Goal: Task Accomplishment & Management: Use online tool/utility

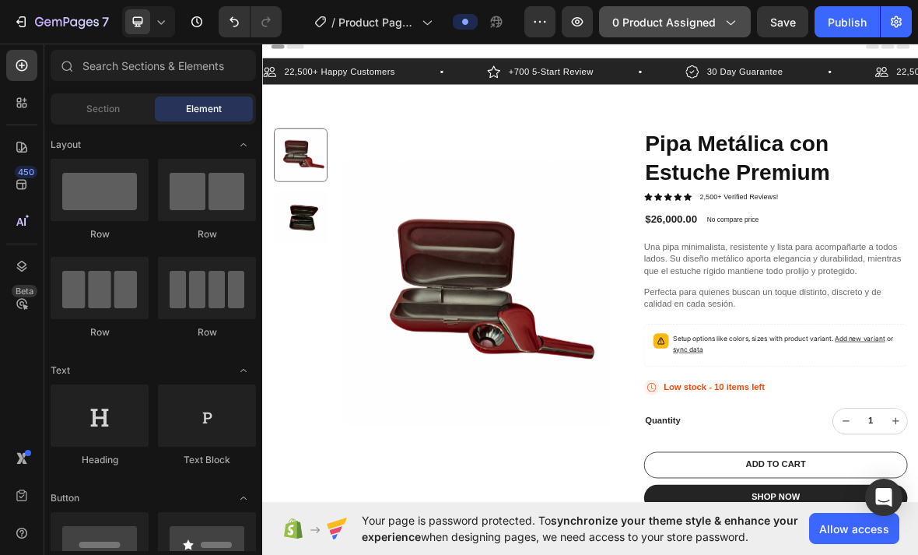
click at [695, 20] on span "0 product assigned" at bounding box center [665, 22] width 104 height 16
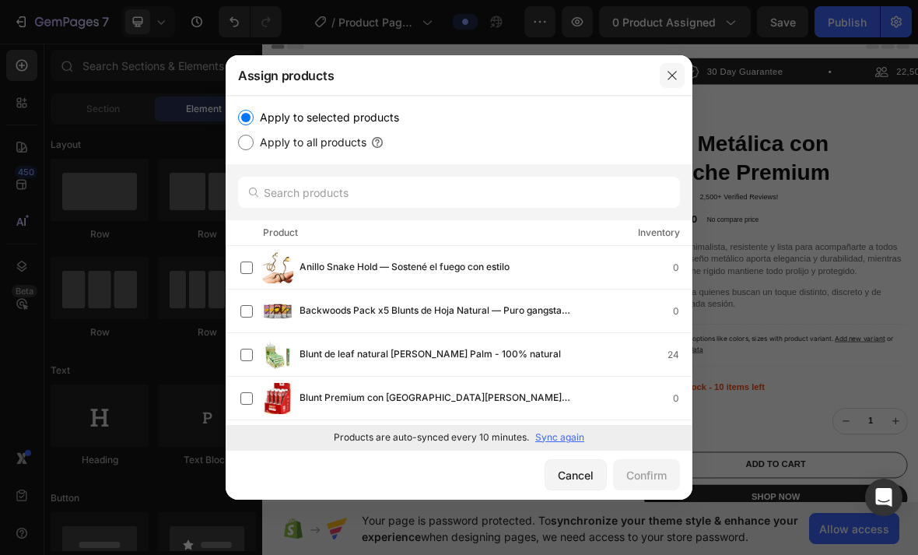
click at [674, 69] on icon "button" at bounding box center [672, 75] width 12 height 12
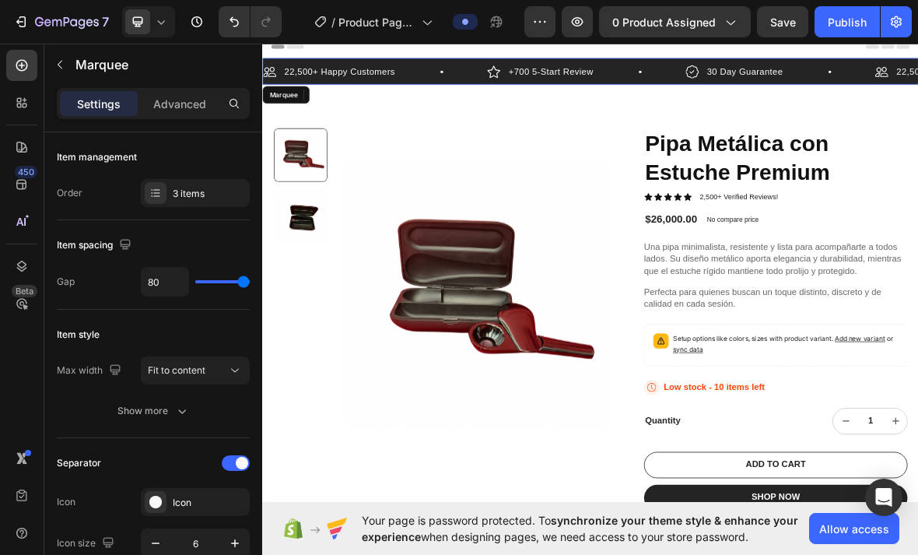
drag, startPoint x: 472, startPoint y: 100, endPoint x: 661, endPoint y: -96, distance: 271.9
click at [225, 19] on button "Undo/Redo" at bounding box center [234, 21] width 31 height 31
click at [232, 26] on icon "Undo/Redo" at bounding box center [235, 22] width 16 height 16
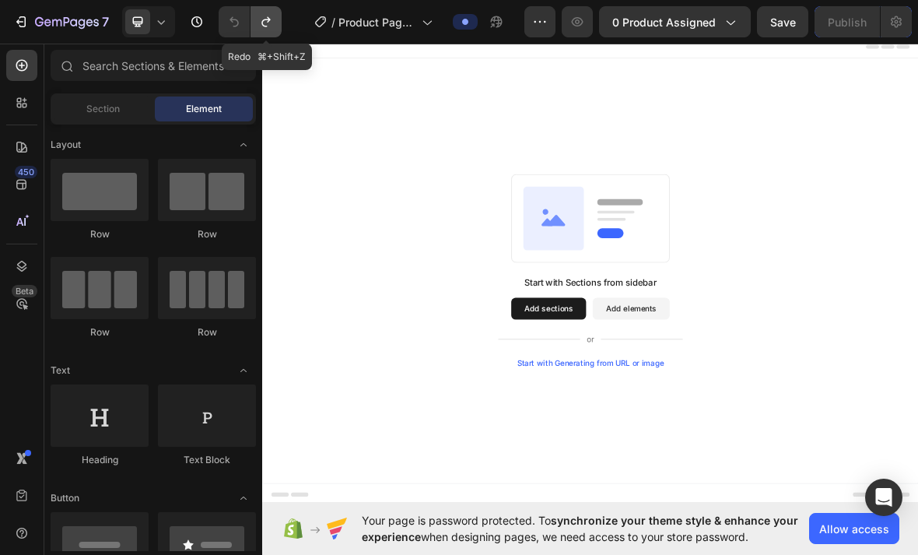
click at [269, 25] on icon "Undo/Redo" at bounding box center [266, 22] width 16 height 16
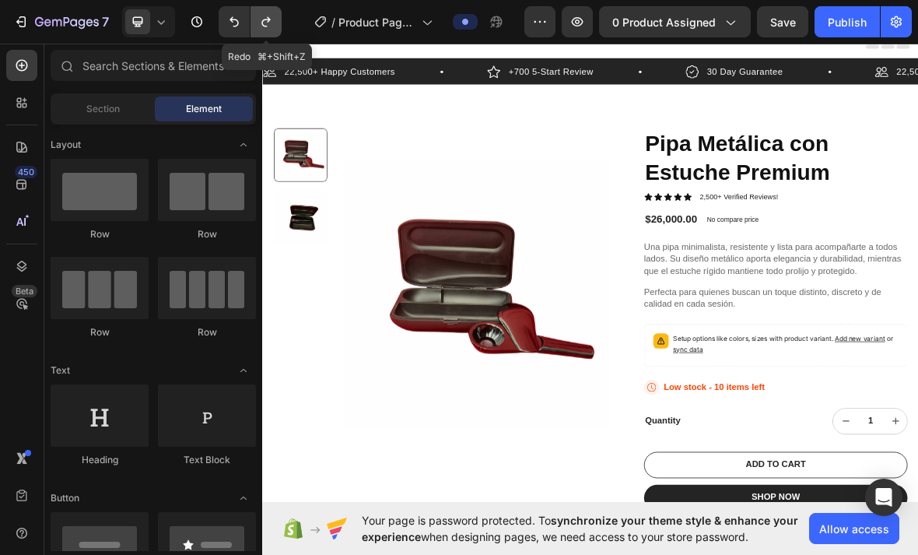
click at [269, 25] on icon "Undo/Redo" at bounding box center [266, 22] width 16 height 16
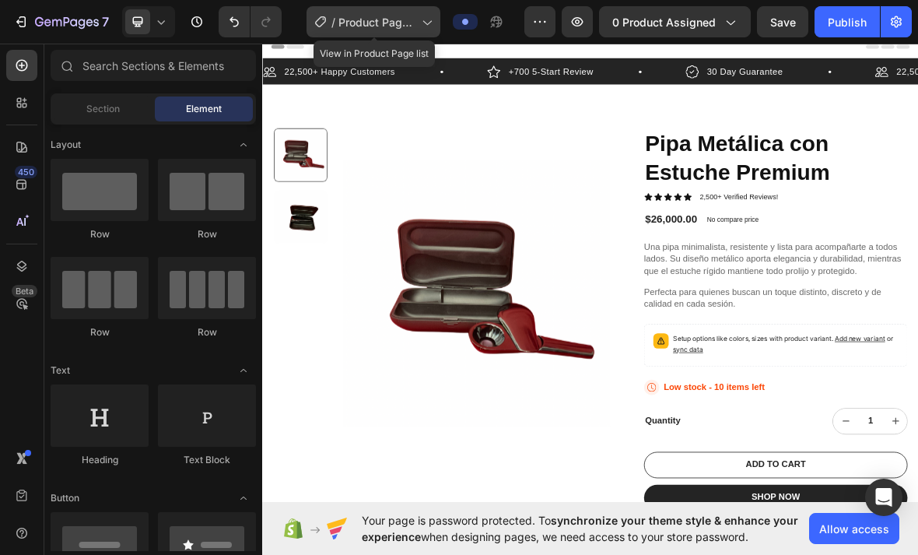
click at [350, 28] on span "Product Page - [DATE] 14:06:48" at bounding box center [377, 22] width 77 height 16
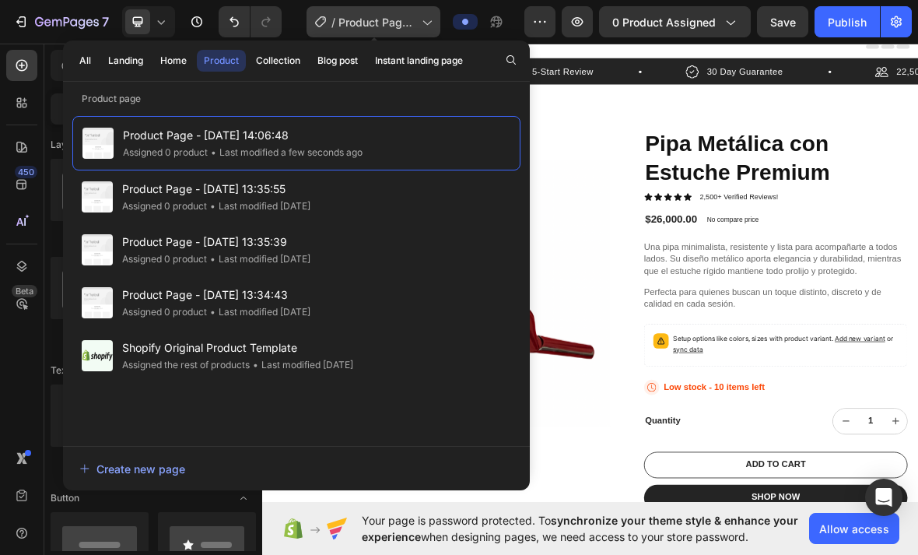
click at [354, 24] on span "Product Page - [DATE] 14:06:48" at bounding box center [377, 22] width 77 height 16
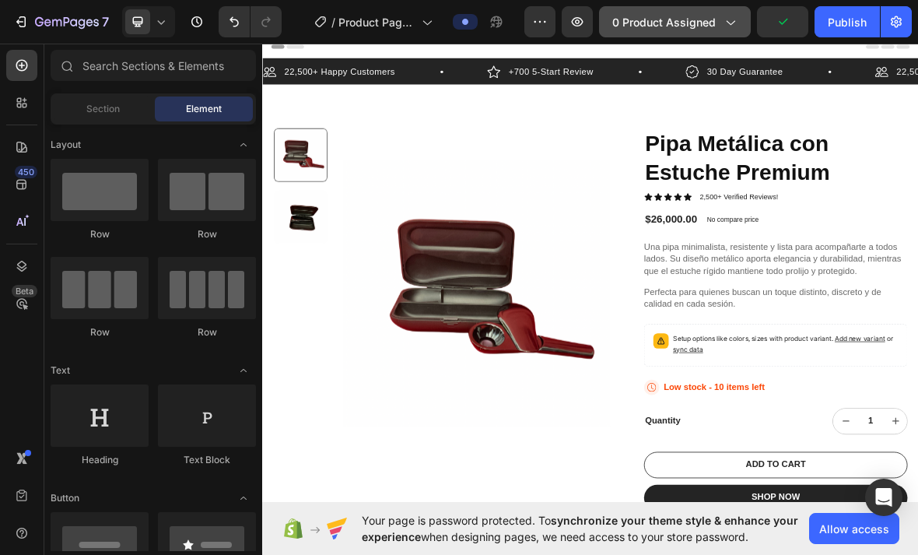
click at [643, 30] on span "0 product assigned" at bounding box center [665, 22] width 104 height 16
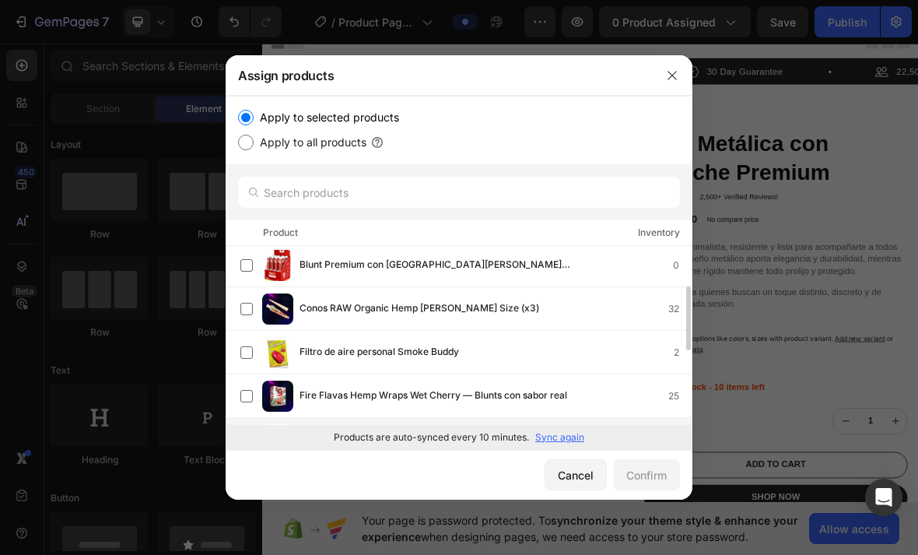
scroll to position [132, 0]
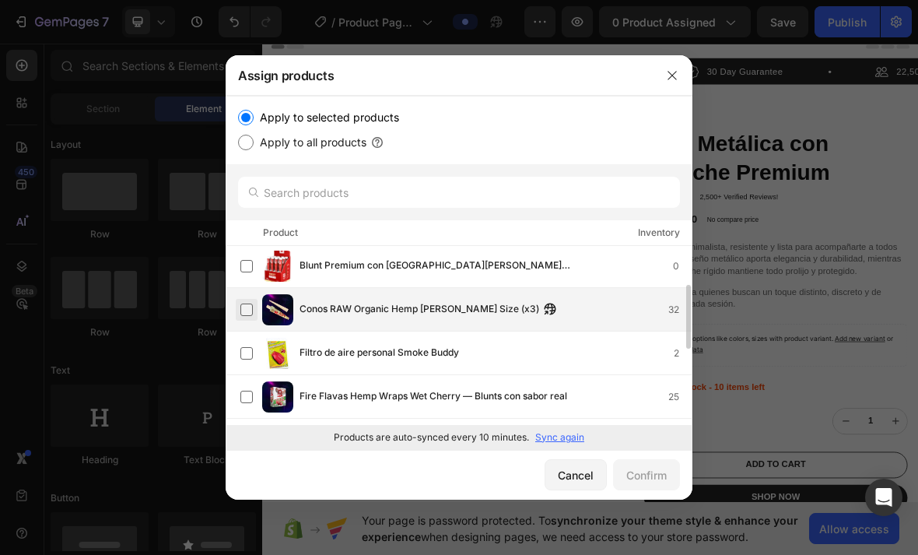
click at [248, 304] on label at bounding box center [247, 310] width 12 height 12
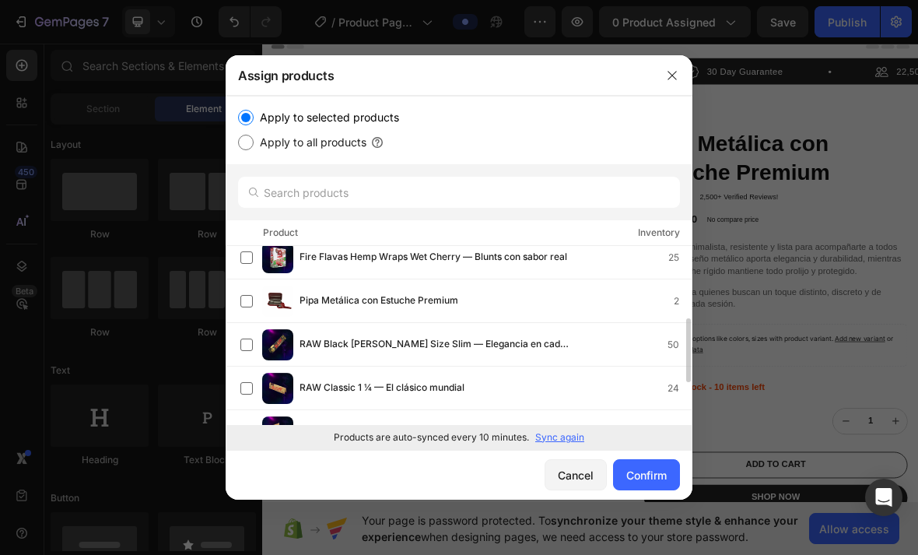
scroll to position [275, 0]
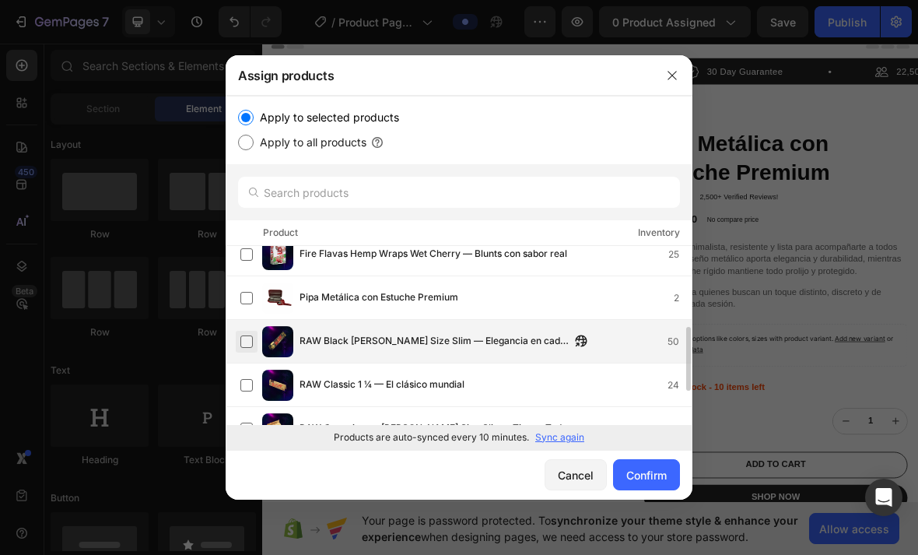
click at [242, 335] on label at bounding box center [247, 341] width 12 height 12
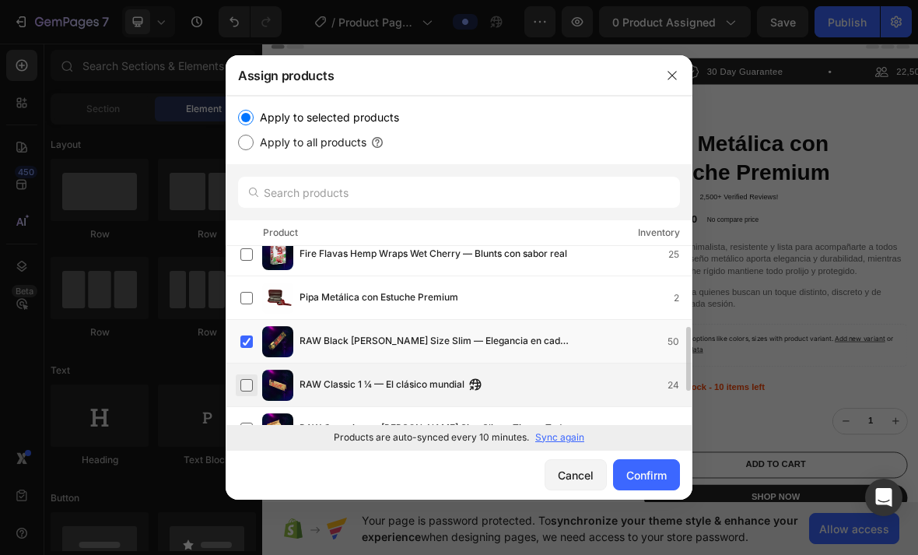
click at [242, 379] on label at bounding box center [247, 385] width 12 height 12
click at [246, 423] on label at bounding box center [247, 429] width 12 height 12
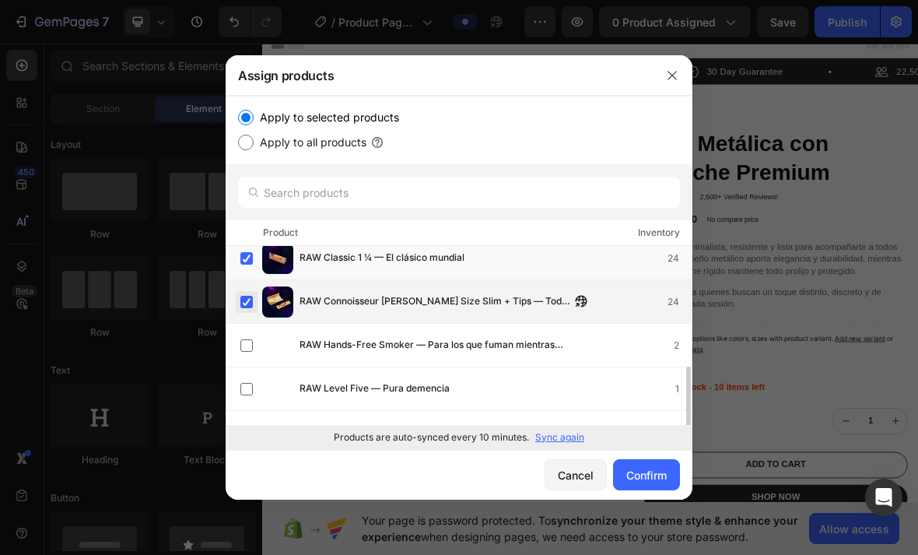
scroll to position [403, 0]
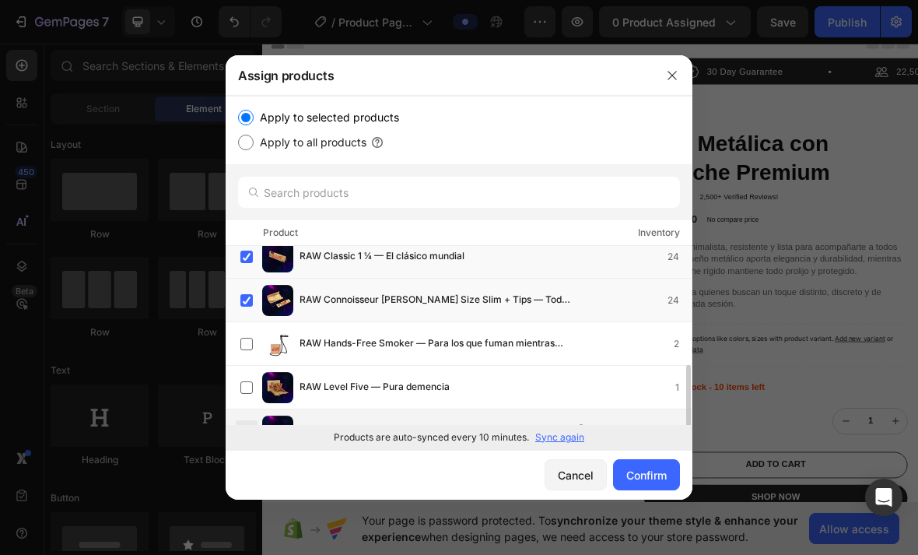
click at [246, 425] on label at bounding box center [247, 431] width 12 height 12
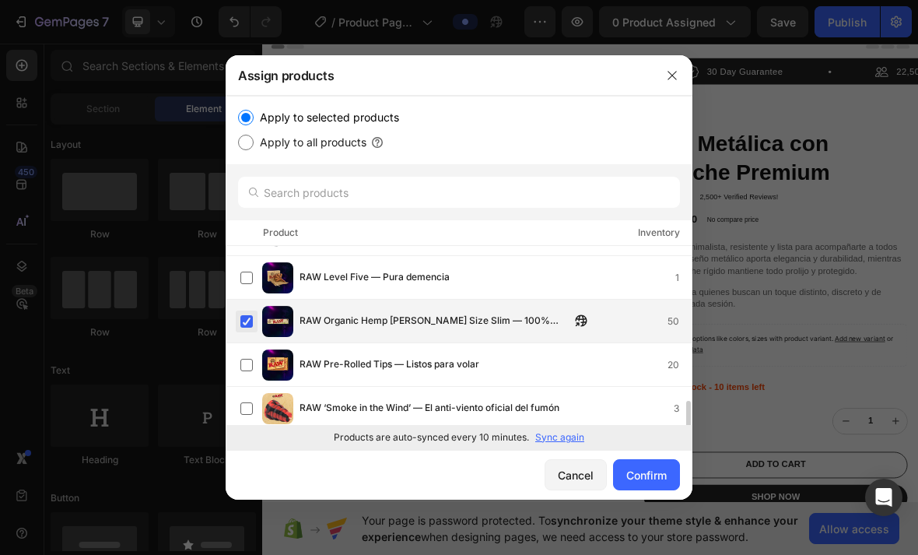
scroll to position [515, 0]
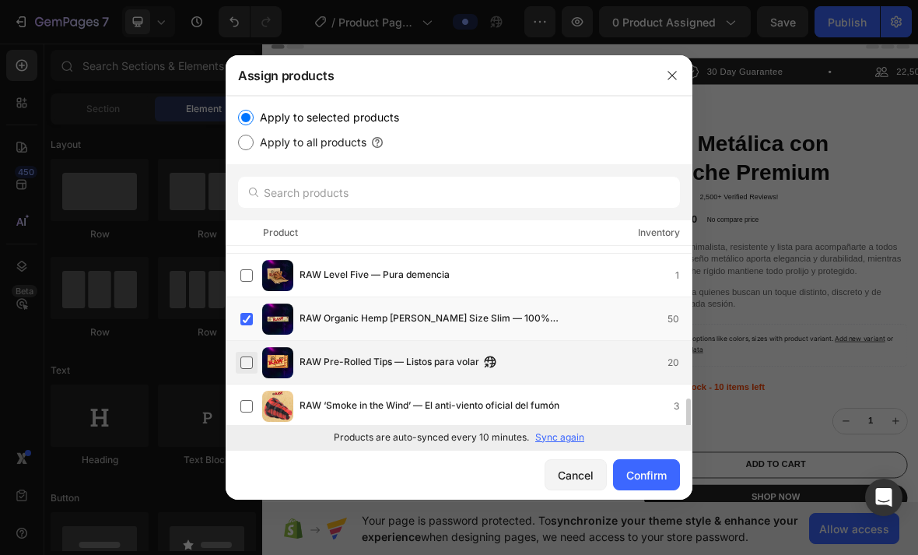
click at [246, 356] on label at bounding box center [247, 362] width 12 height 12
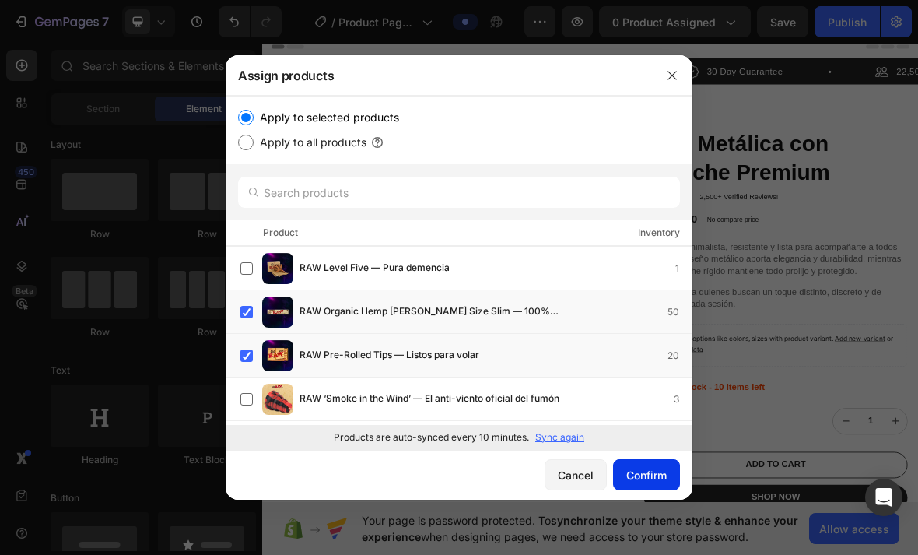
click at [652, 483] on div "Confirm" at bounding box center [647, 475] width 40 height 16
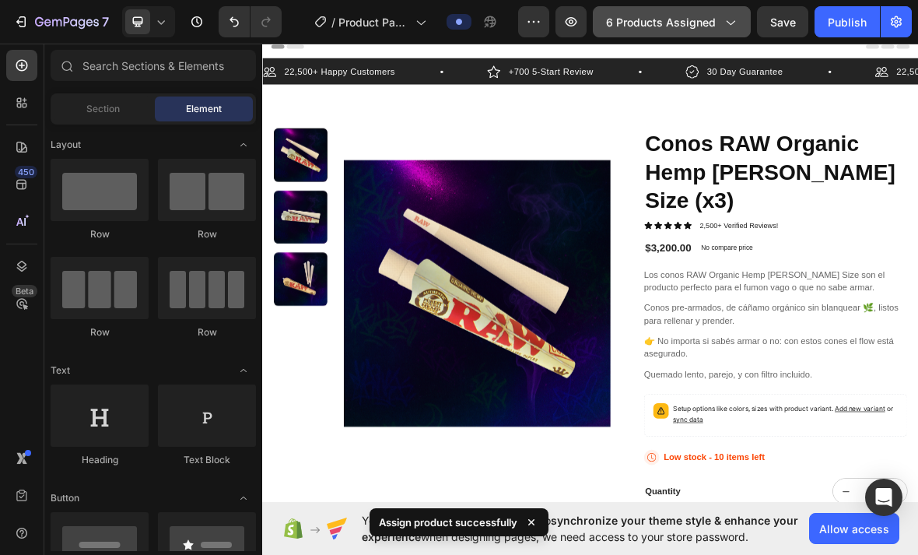
click at [702, 30] on button "6 products assigned" at bounding box center [672, 21] width 158 height 31
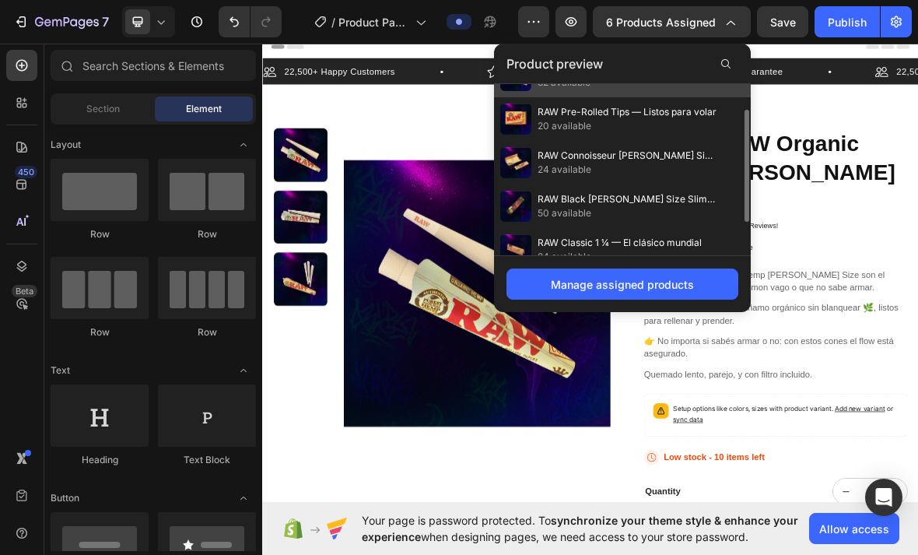
scroll to position [36, 0]
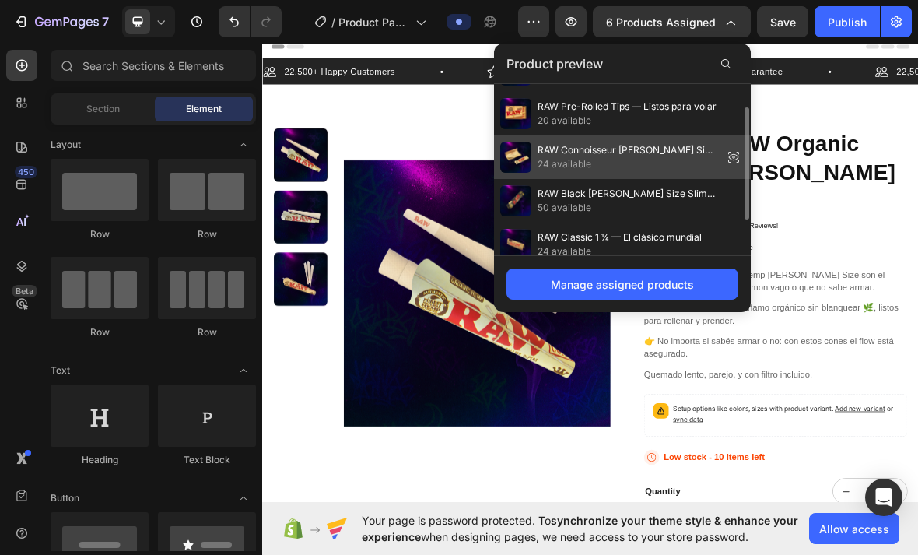
click at [653, 148] on span "RAW Connoisseur [PERSON_NAME] Size Slim + Tips — Todo en uno, todo estilo" at bounding box center [627, 150] width 179 height 14
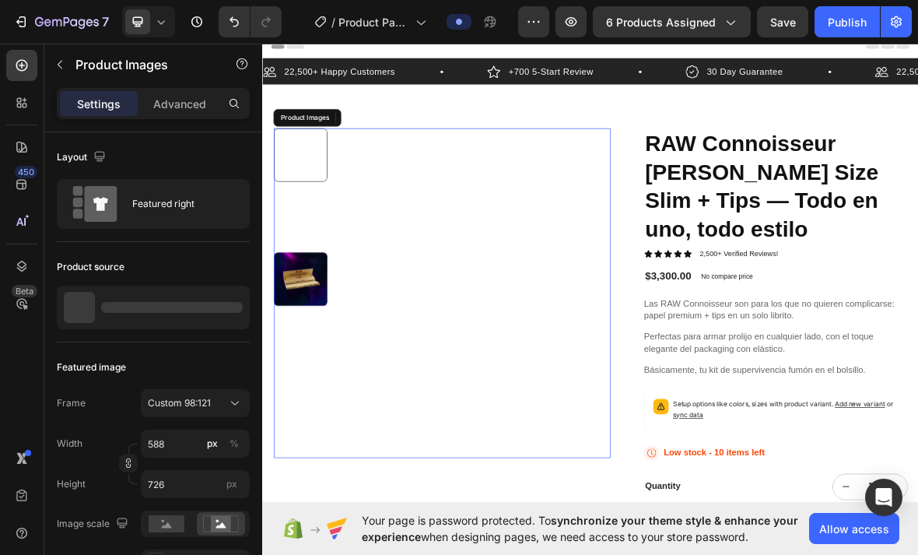
click at [307, 276] on img at bounding box center [316, 293] width 76 height 76
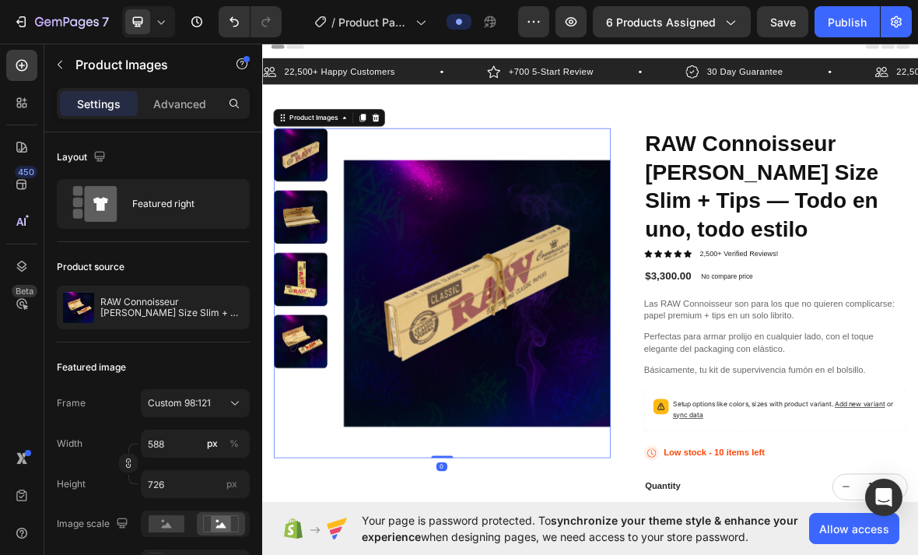
click at [306, 280] on img at bounding box center [316, 293] width 76 height 76
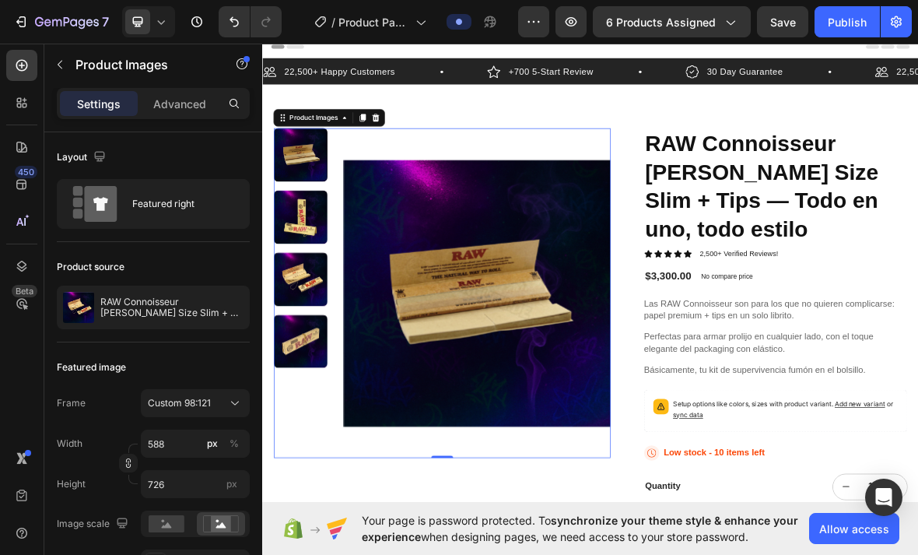
click at [306, 291] on img at bounding box center [316, 293] width 76 height 76
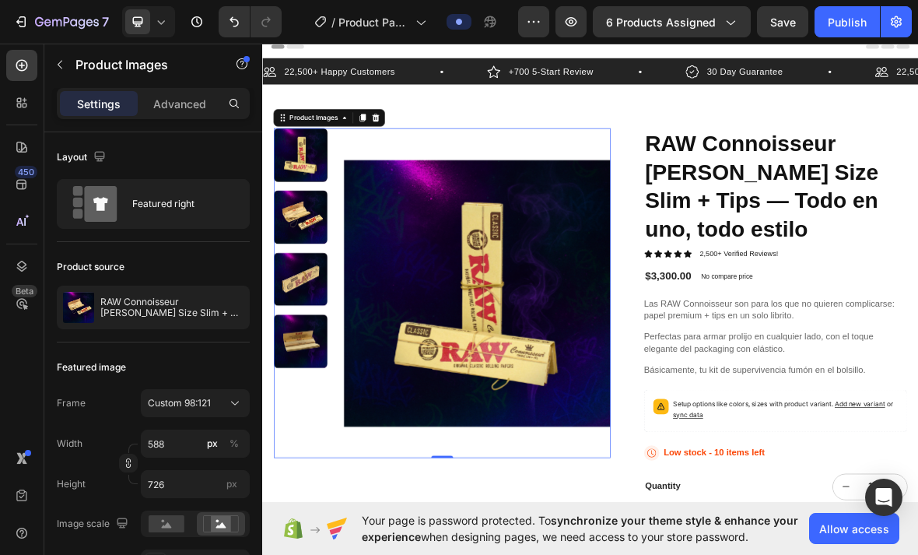
click at [307, 328] on img at bounding box center [316, 293] width 76 height 76
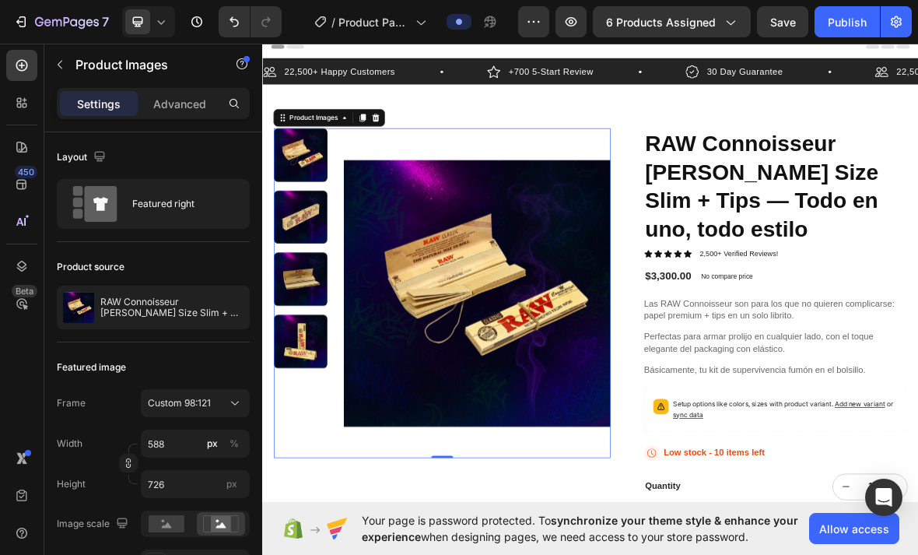
click at [307, 360] on img at bounding box center [316, 381] width 76 height 76
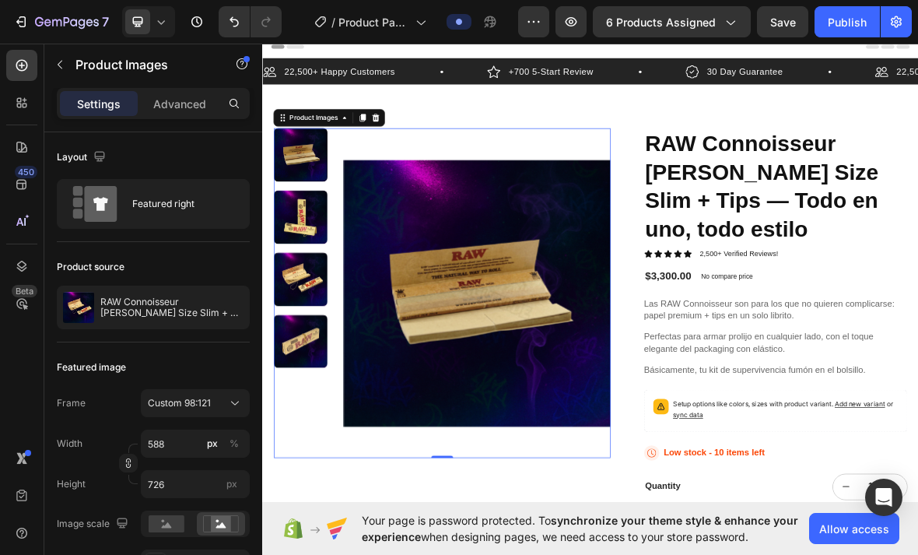
click at [314, 231] on div at bounding box center [316, 205] width 76 height 76
click at [523, 132] on div "22,500+ Happy Customers Item List +700 5-Start Review Item List 30 Day Guarante…" at bounding box center [729, 508] width 934 height 883
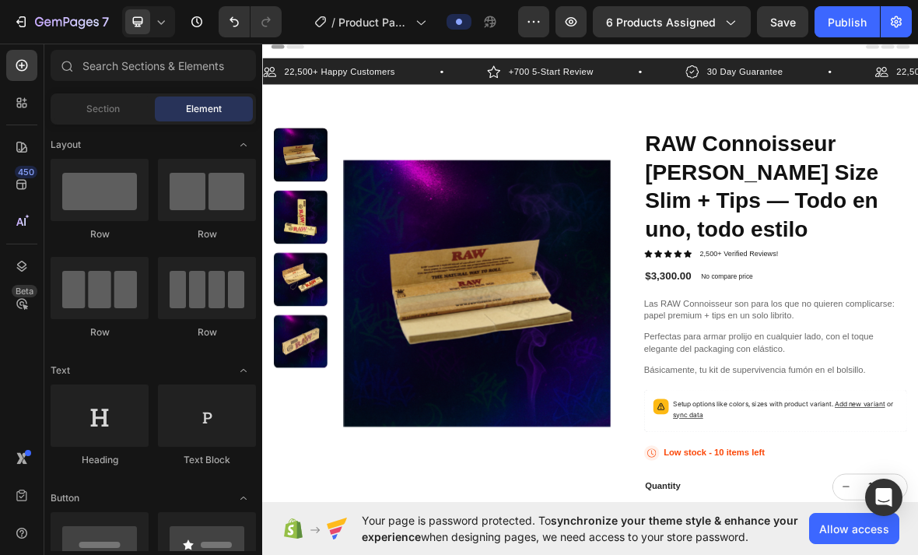
click at [584, 58] on div "Header" at bounding box center [729, 50] width 909 height 31
click at [92, 363] on div "Layout" at bounding box center [153, 371] width 205 height 16
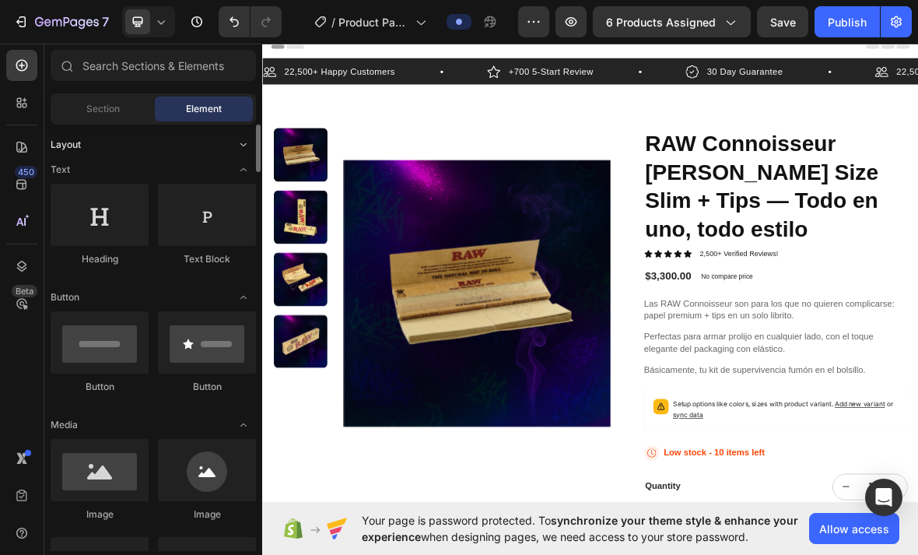
click at [92, 138] on div "Layout" at bounding box center [153, 145] width 205 height 16
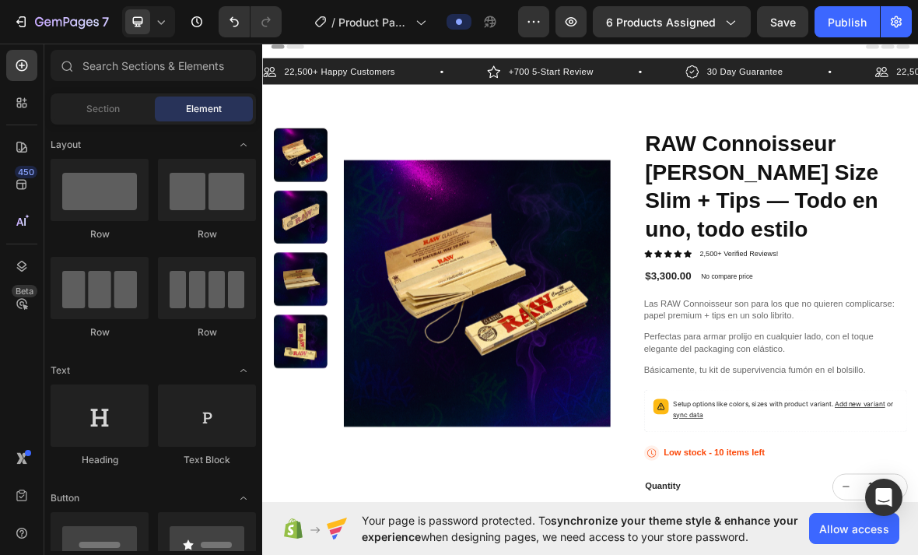
scroll to position [0, 0]
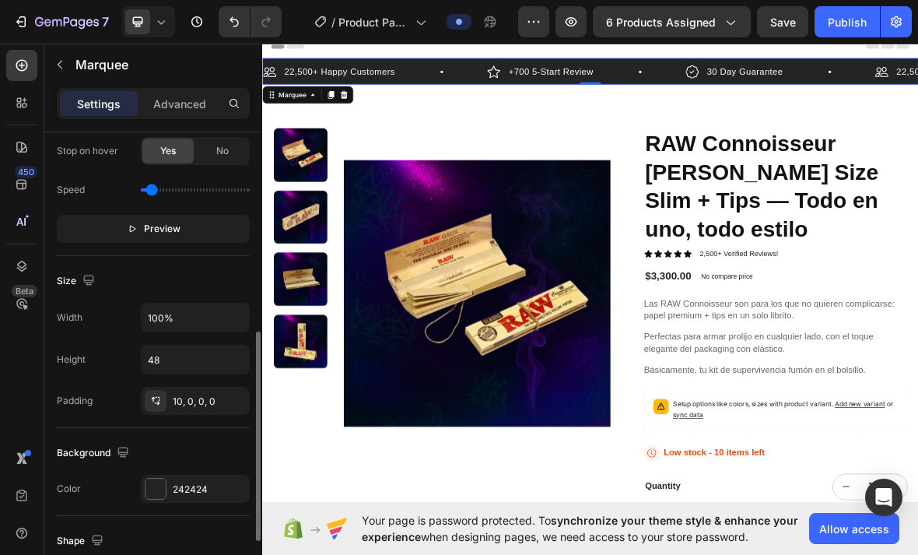
scroll to position [563, 0]
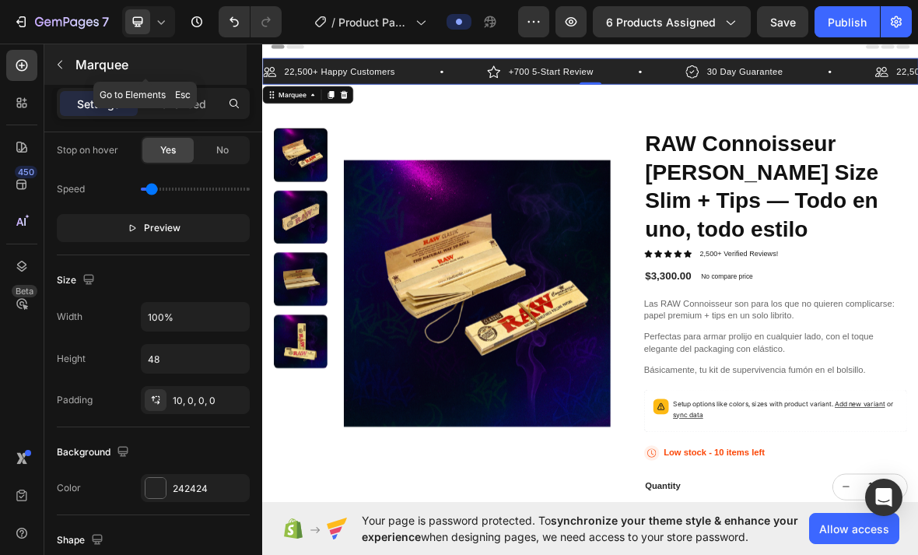
click at [57, 69] on icon "button" at bounding box center [60, 64] width 12 height 12
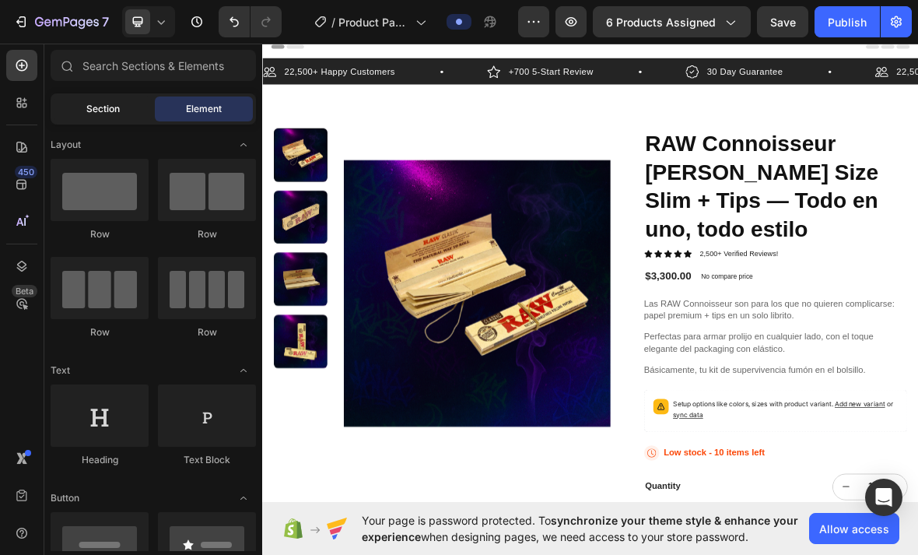
click at [103, 108] on span "Section" at bounding box center [102, 109] width 33 height 14
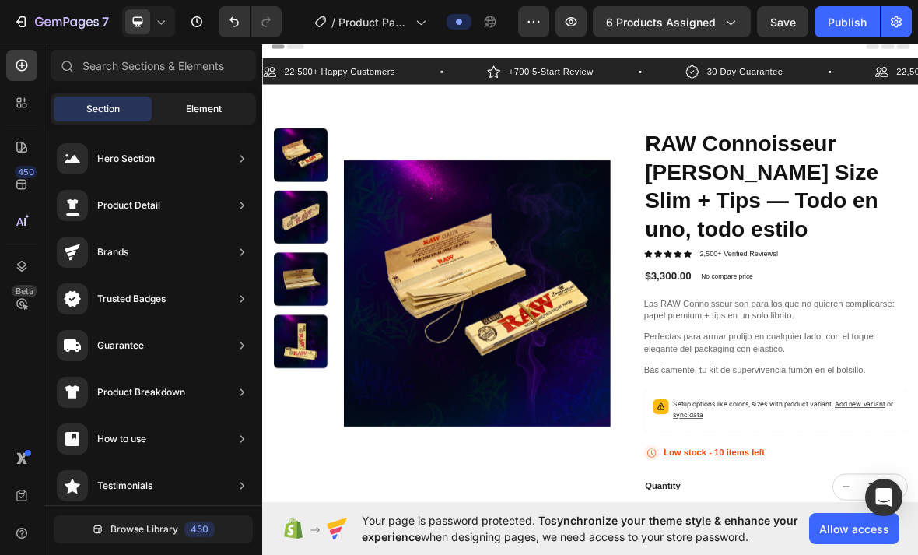
click at [216, 111] on span "Element" at bounding box center [204, 109] width 36 height 14
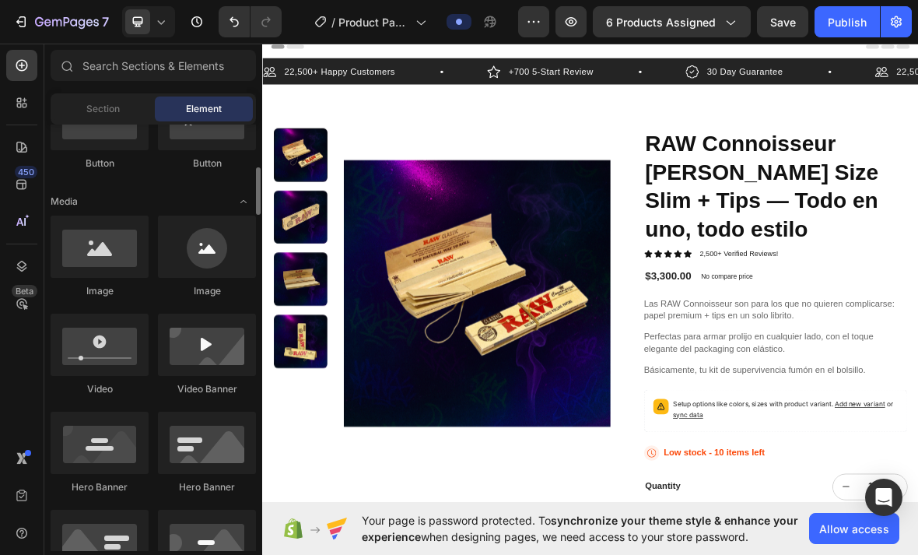
scroll to position [0, 0]
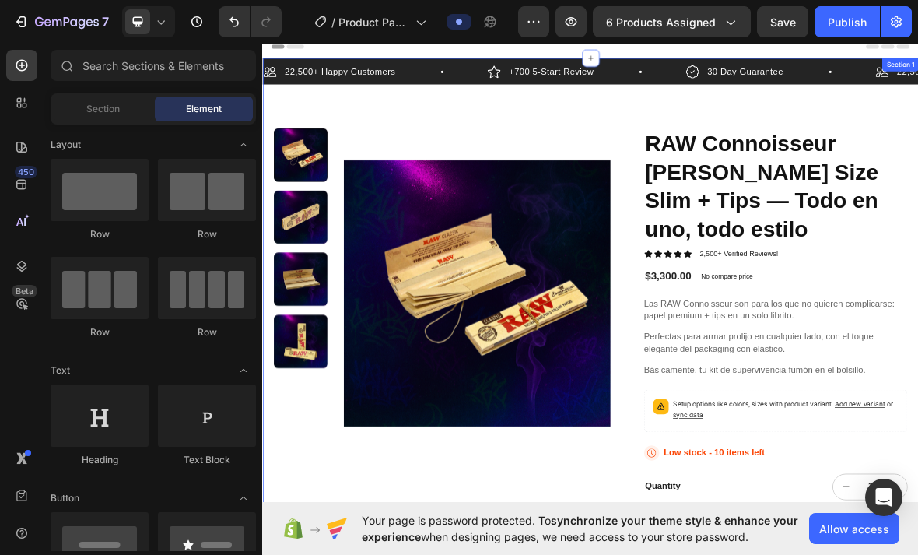
click at [307, 121] on div "22,500+ Happy Customers Item List +700 5-Start Review Item List 30 Day Guarante…" at bounding box center [729, 508] width 934 height 883
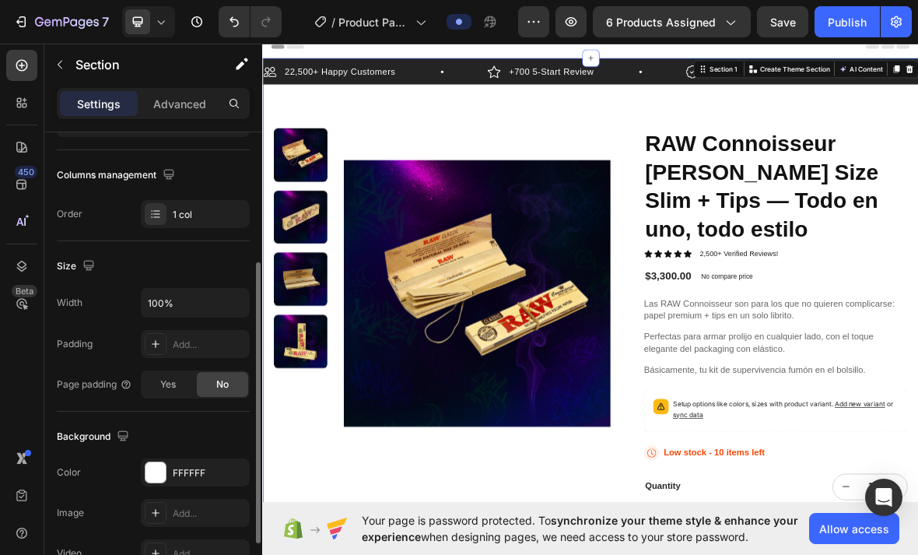
scroll to position [231, 0]
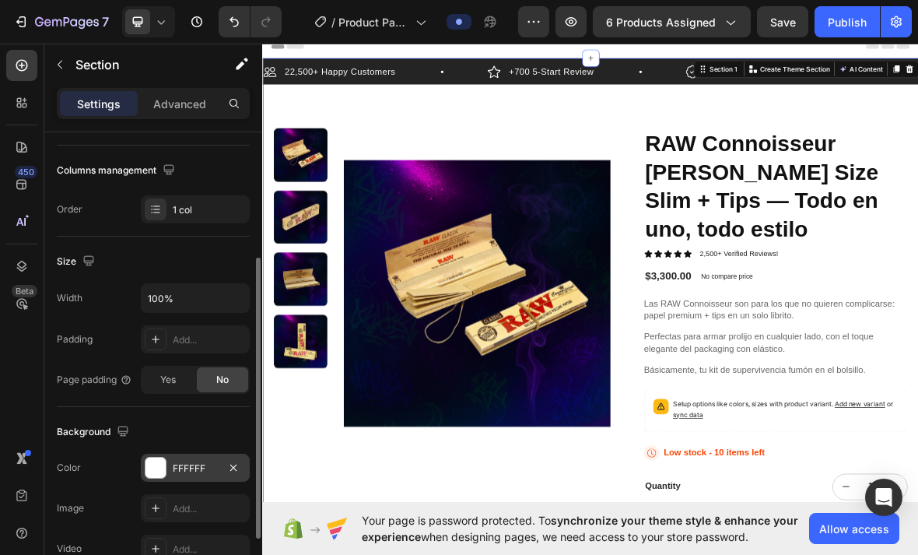
click at [150, 469] on div at bounding box center [156, 468] width 20 height 20
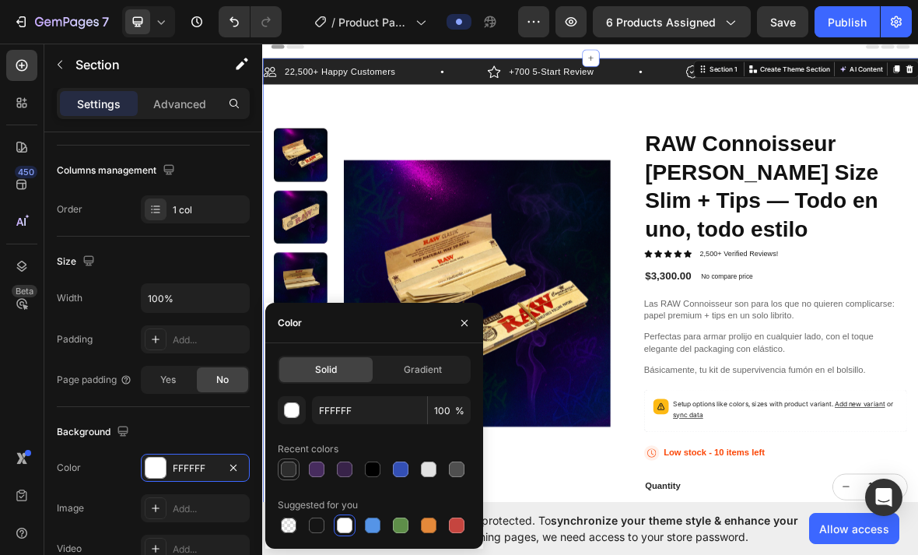
click at [296, 474] on div at bounding box center [289, 470] width 16 height 16
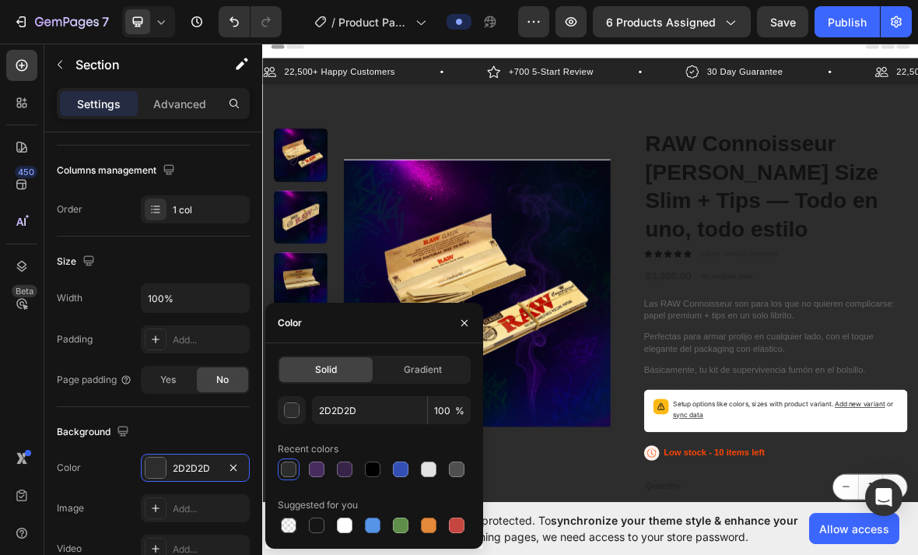
scroll to position [0, 0]
click at [376, 468] on div at bounding box center [373, 470] width 16 height 16
type input "000000"
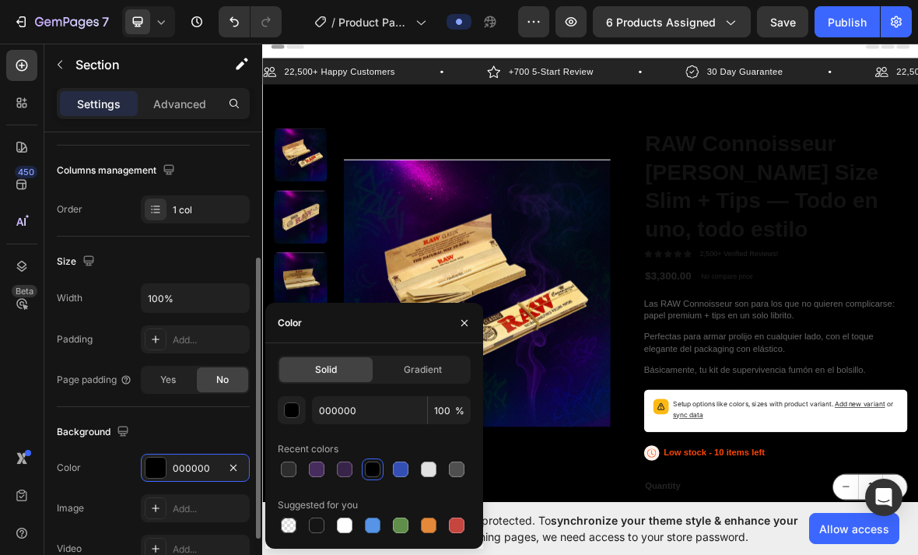
click at [160, 430] on div "Background" at bounding box center [153, 432] width 193 height 25
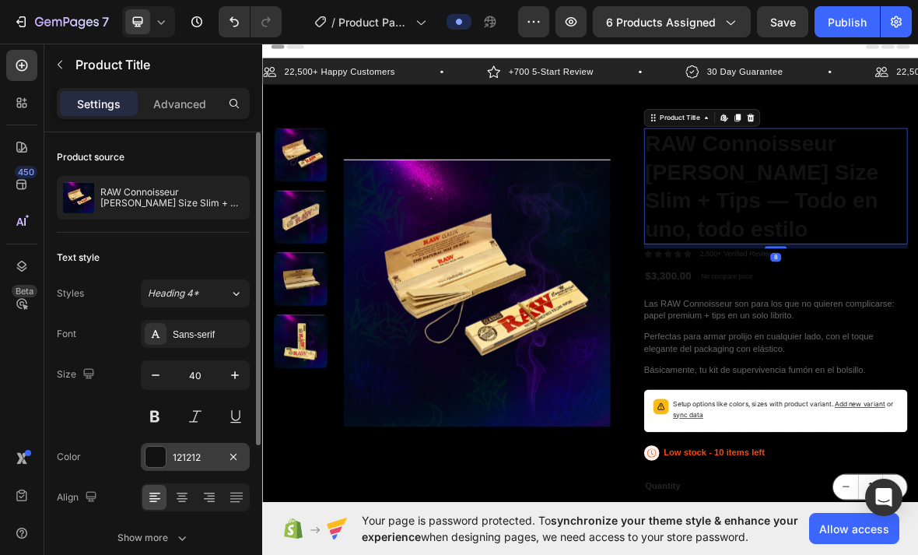
click at [159, 454] on div at bounding box center [156, 457] width 20 height 20
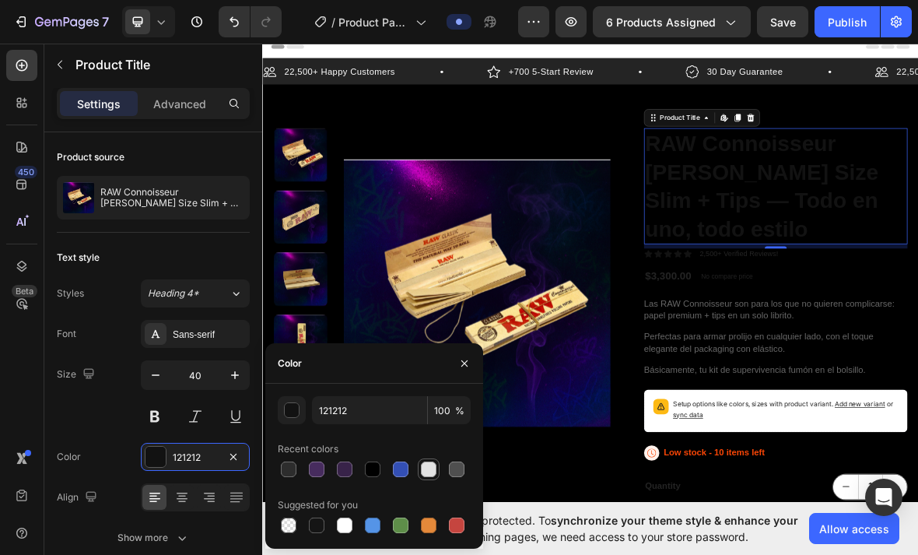
click at [428, 467] on div at bounding box center [429, 470] width 16 height 16
type input "E2E2E2"
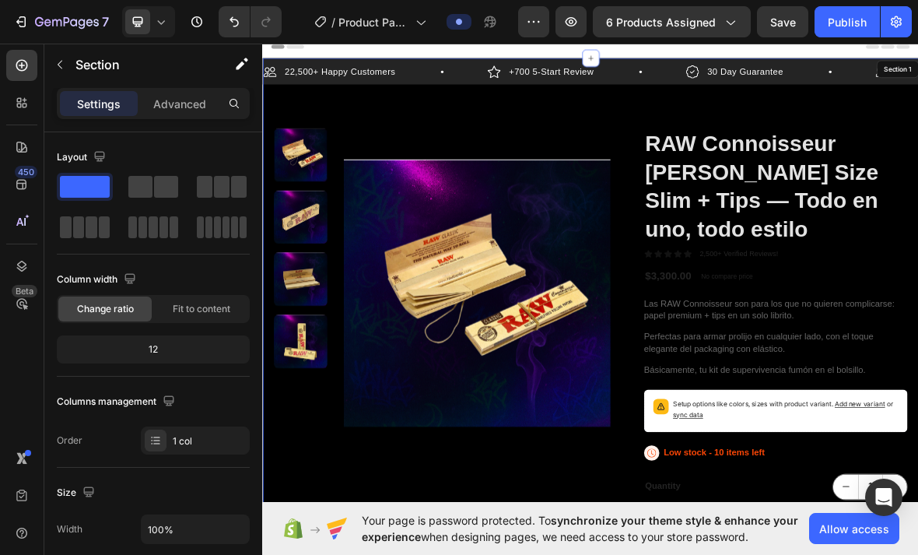
click at [483, 134] on div "22,500+ Happy Customers Item List +700 5-Start Review Item List 30 Day Guarante…" at bounding box center [729, 508] width 934 height 883
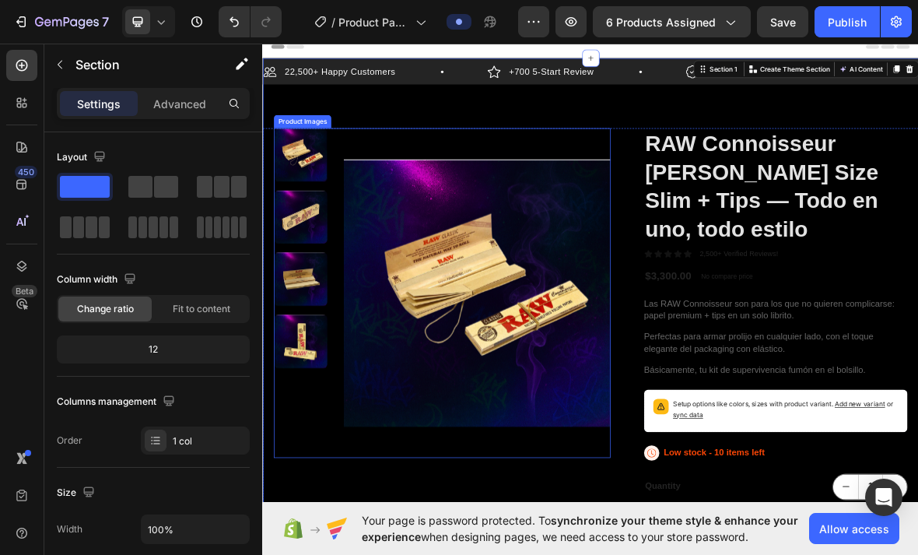
click at [494, 192] on img at bounding box center [568, 401] width 380 height 469
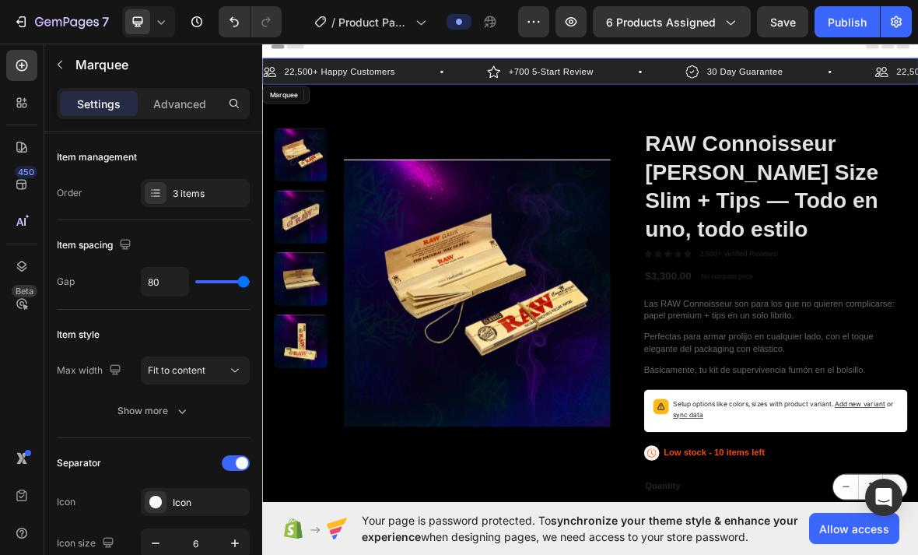
click at [490, 77] on div "22,500+ Happy Customers Item List" at bounding box center [422, 86] width 319 height 23
click at [480, 86] on div "22,500+ Happy Customers Item List" at bounding box center [422, 86] width 319 height 23
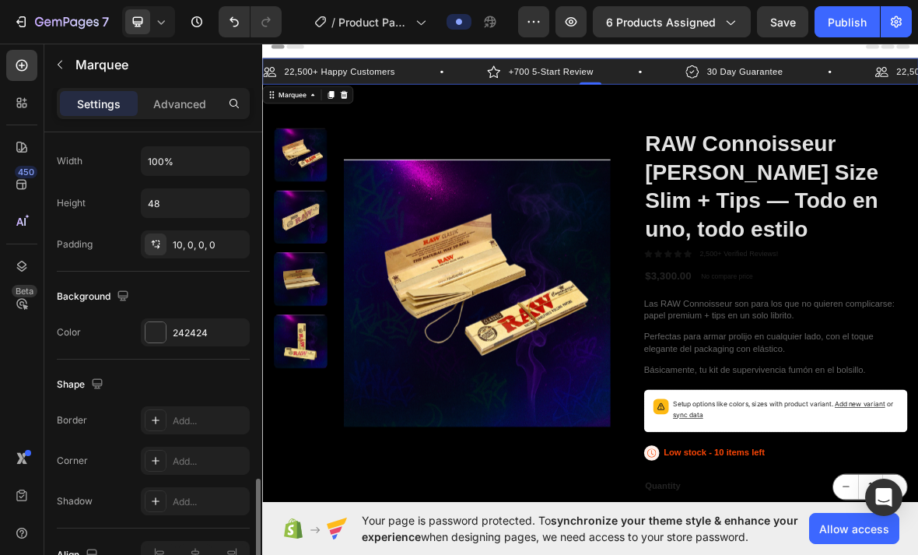
scroll to position [757, 0]
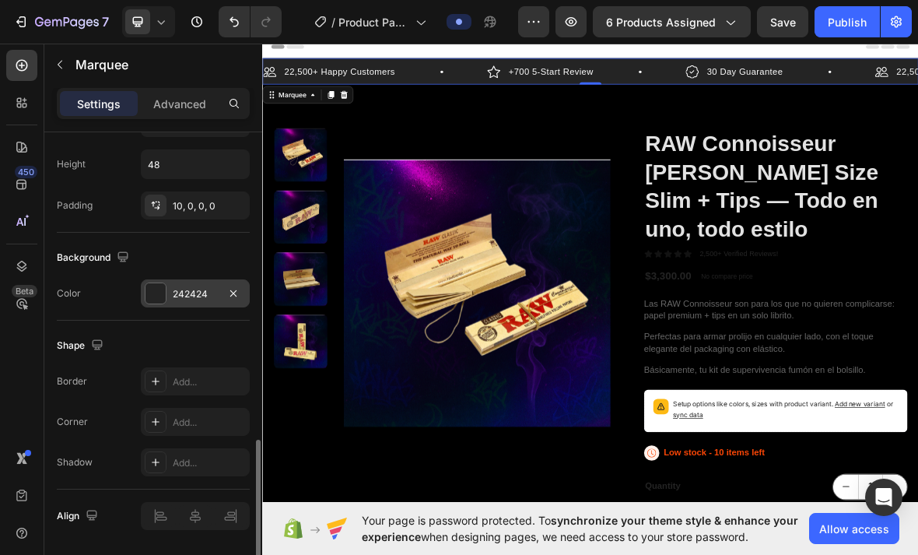
click at [156, 292] on div at bounding box center [156, 293] width 20 height 20
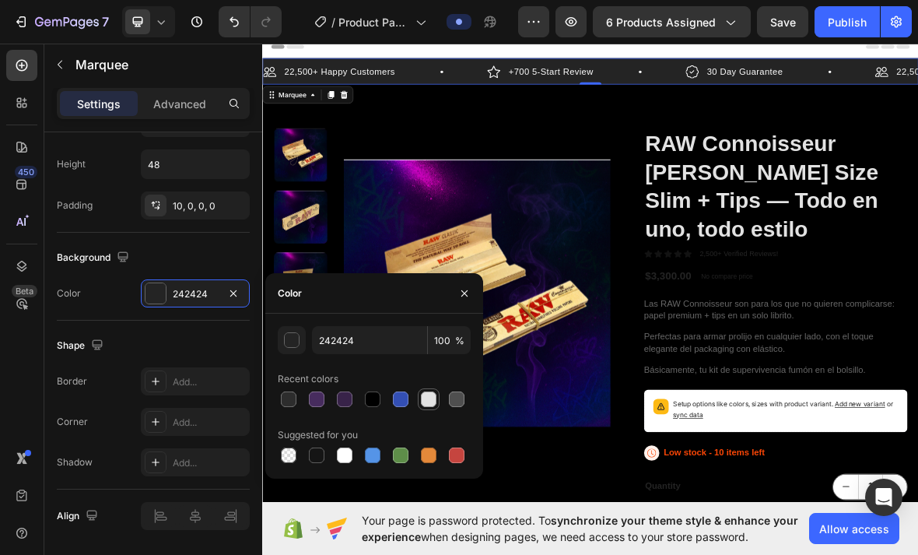
click at [427, 402] on div at bounding box center [429, 400] width 16 height 16
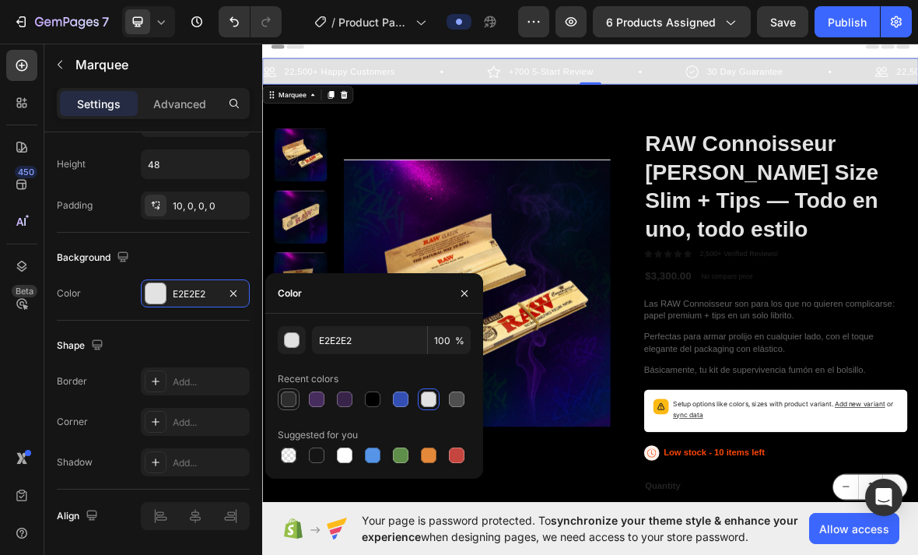
click at [286, 400] on div at bounding box center [289, 400] width 16 height 16
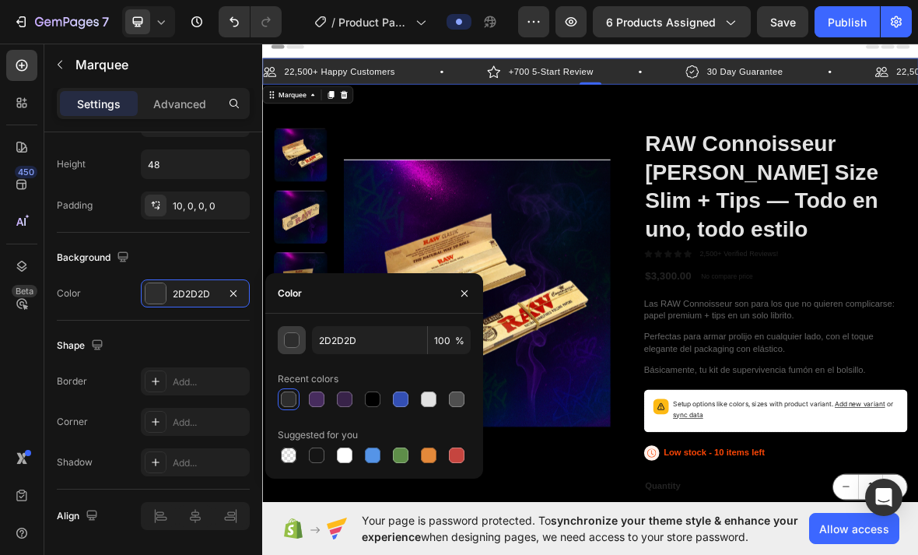
click at [293, 344] on div "button" at bounding box center [293, 341] width 16 height 16
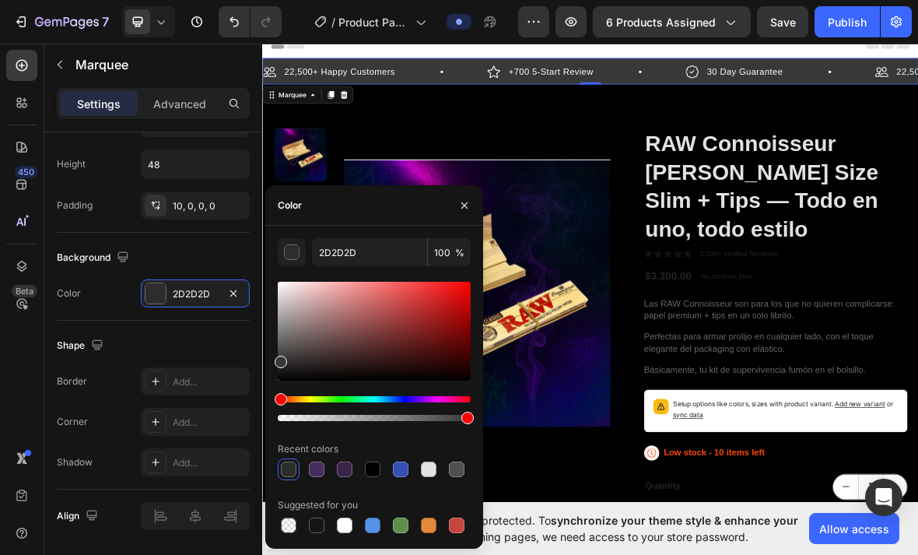
type input "383838"
click at [279, 358] on div at bounding box center [281, 362] width 12 height 12
click at [462, 212] on button "button" at bounding box center [464, 205] width 25 height 25
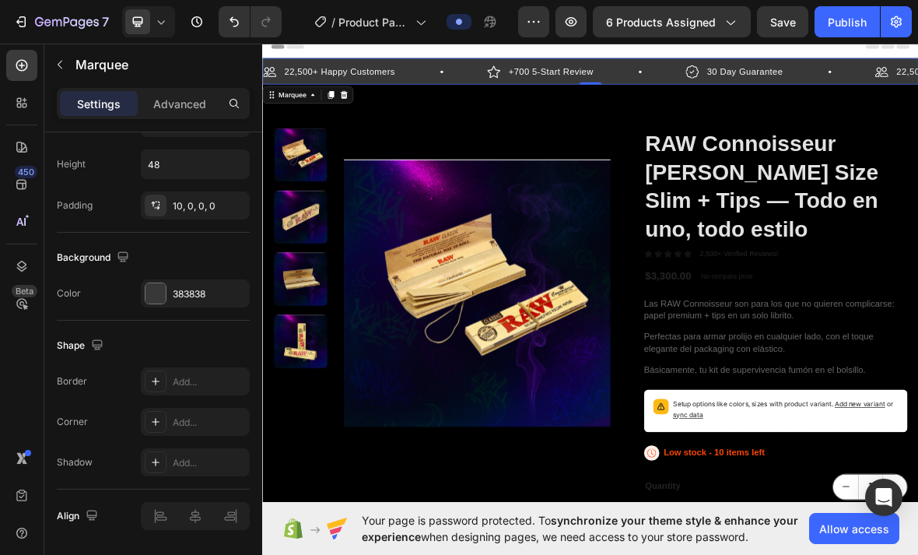
click at [618, 58] on div "Header" at bounding box center [729, 50] width 909 height 31
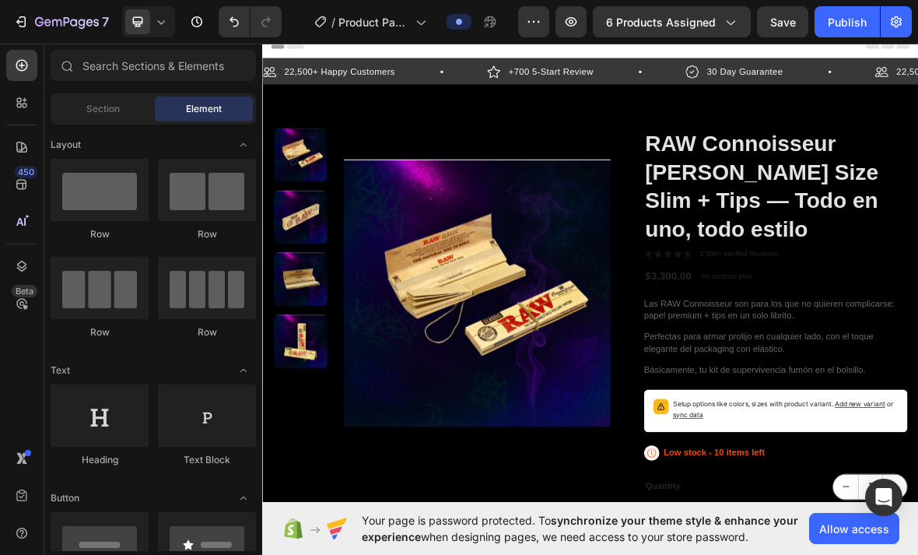
click at [609, 54] on div "Header" at bounding box center [729, 50] width 909 height 31
click at [603, 60] on div "Header" at bounding box center [729, 50] width 909 height 31
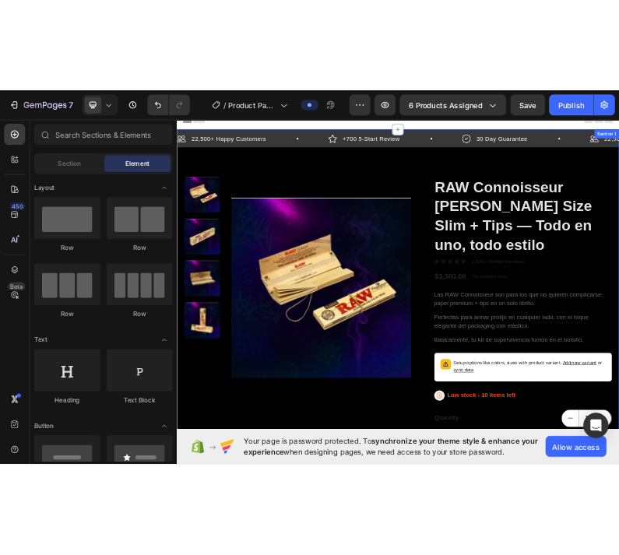
scroll to position [0, 0]
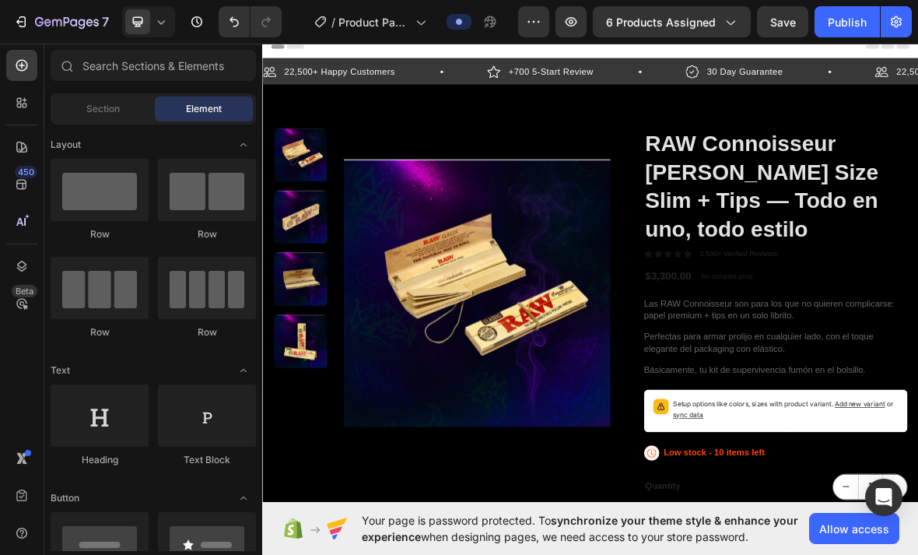
click at [304, 52] on icon at bounding box center [309, 50] width 25 height 6
click at [306, 50] on icon at bounding box center [309, 50] width 25 height 6
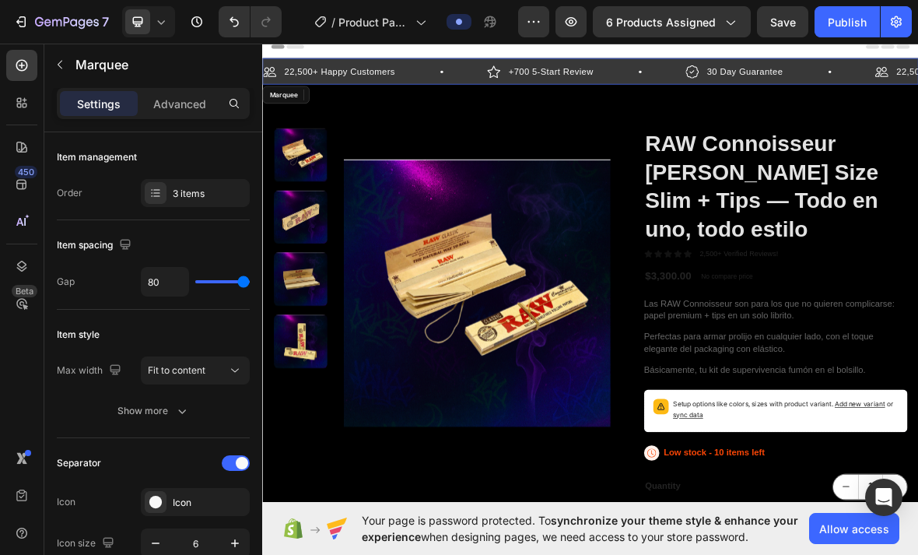
click at [490, 82] on div "22,500+ Happy Customers Item List" at bounding box center [422, 86] width 319 height 23
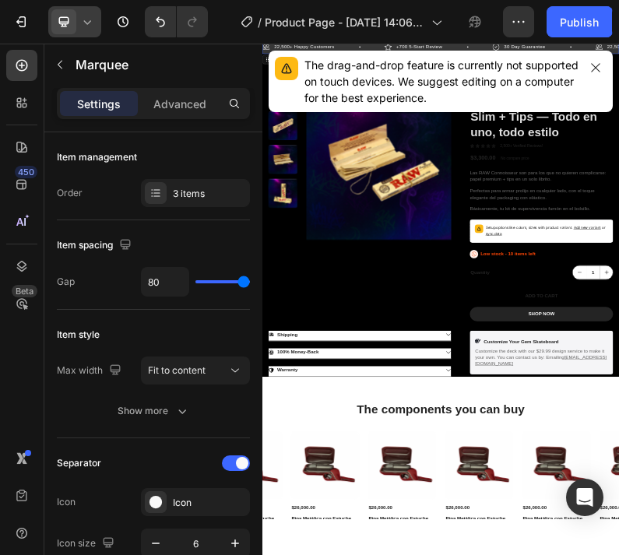
click at [82, 28] on icon at bounding box center [87, 22] width 16 height 16
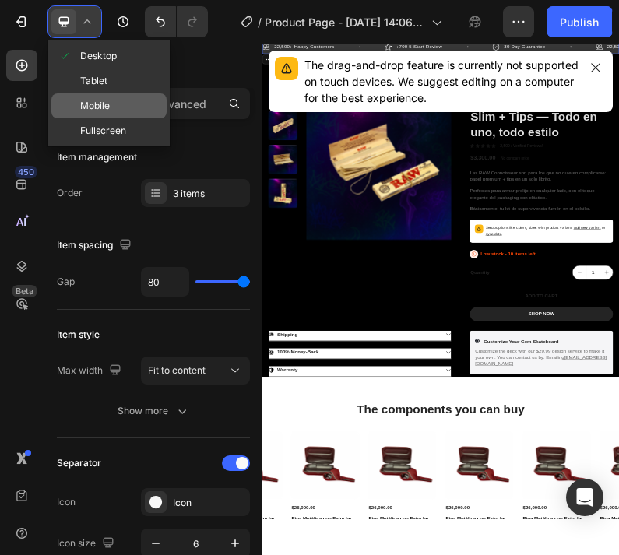
click at [104, 108] on span "Mobile" at bounding box center [95, 106] width 30 height 16
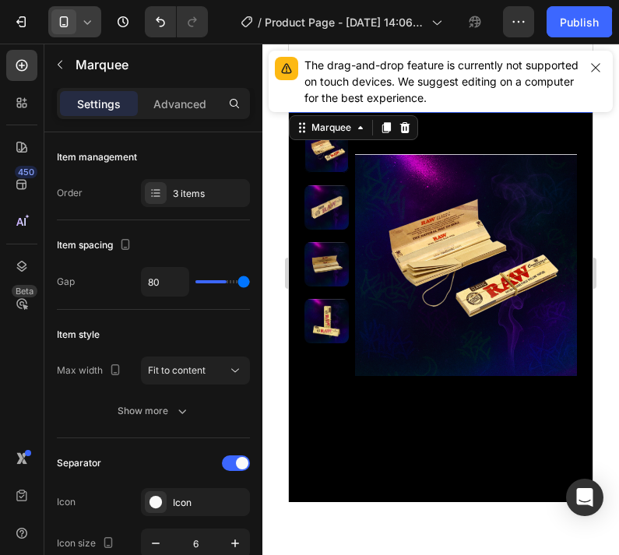
type input "42"
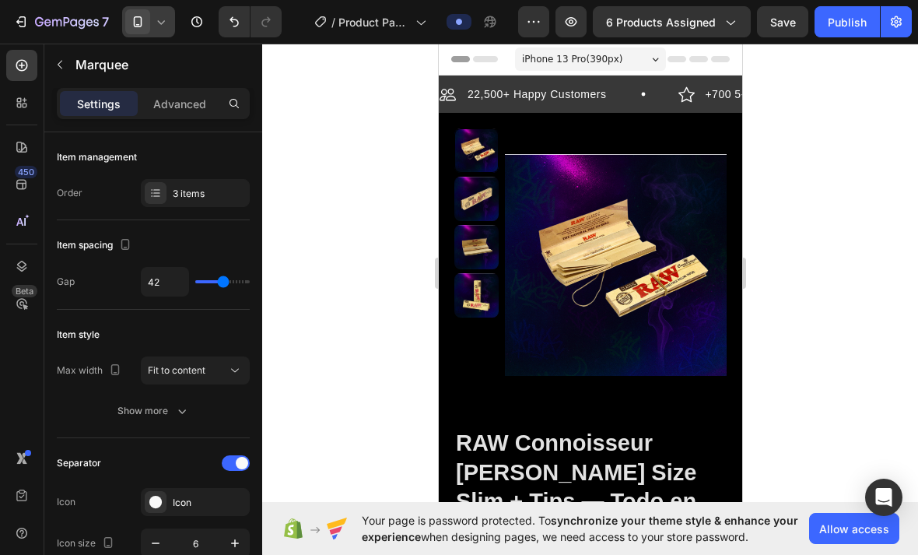
click at [628, 88] on div "22,500+ Happy Customers Item List" at bounding box center [558, 94] width 239 height 19
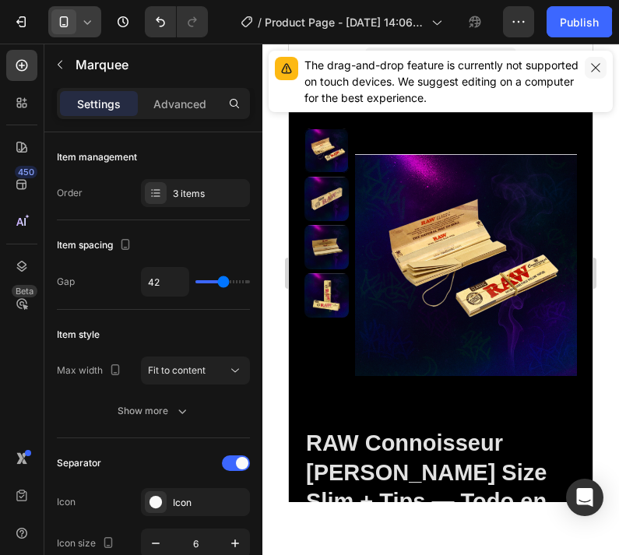
click at [594, 66] on icon "button" at bounding box center [595, 67] width 9 height 9
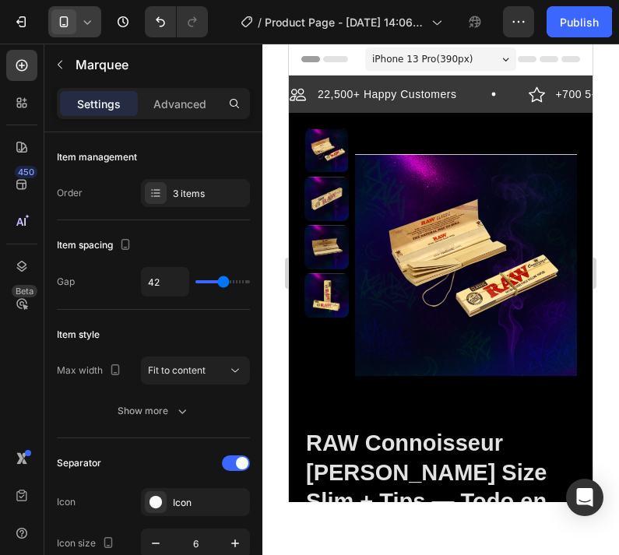
click at [472, 101] on div "22,500+ Happy Customers Item List" at bounding box center [409, 94] width 239 height 19
click at [472, 95] on div "22,500+ Happy Customers Item List" at bounding box center [409, 94] width 239 height 19
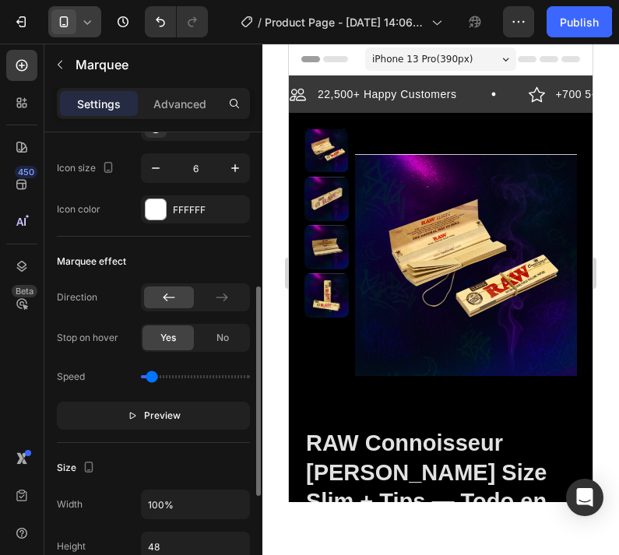
scroll to position [407, 0]
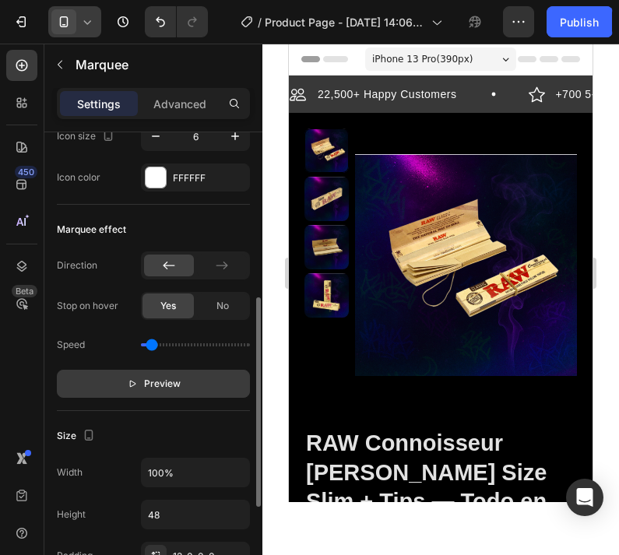
click at [177, 380] on span "Preview" at bounding box center [162, 384] width 37 height 16
drag, startPoint x: 152, startPoint y: 345, endPoint x: 160, endPoint y: 345, distance: 8.6
type input "0.5"
click at [160, 345] on input "range" at bounding box center [195, 344] width 109 height 3
click at [159, 346] on input "range" at bounding box center [195, 344] width 109 height 3
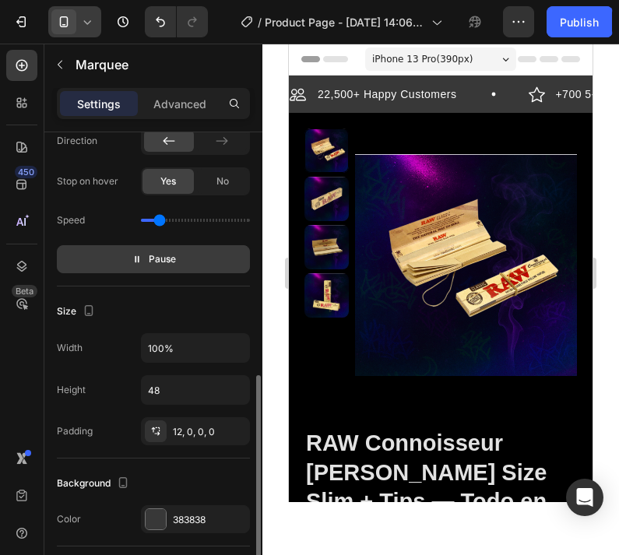
scroll to position [525, 0]
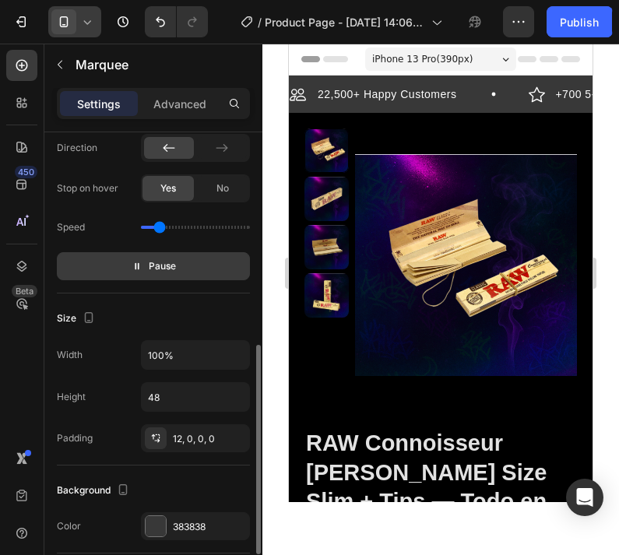
click at [144, 262] on p "Pause" at bounding box center [154, 266] width 44 height 16
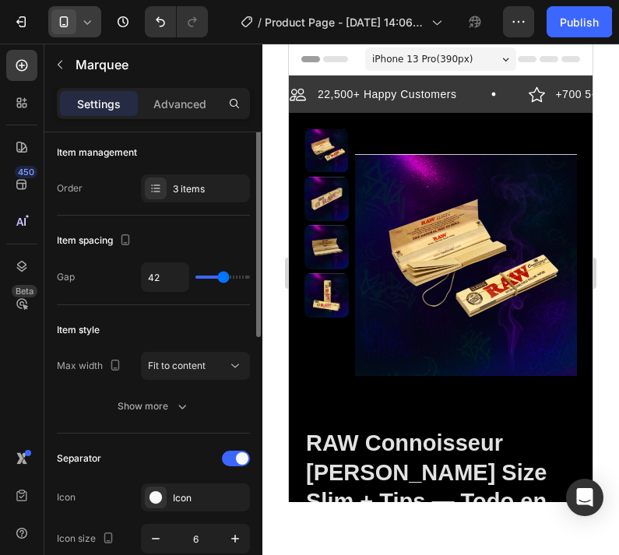
scroll to position [0, 0]
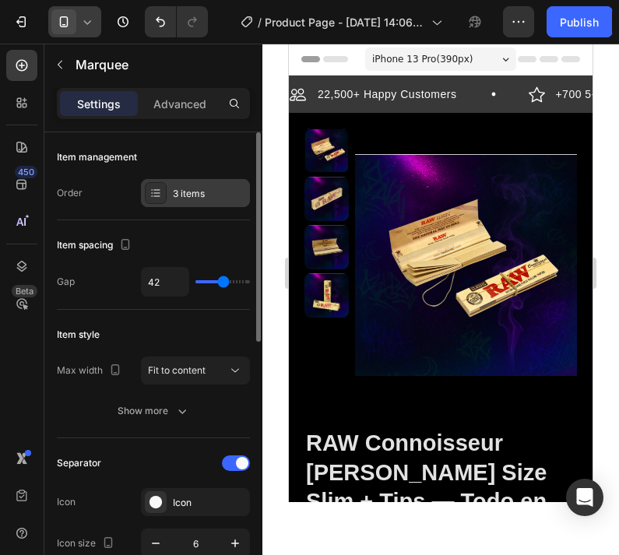
click at [189, 193] on div "3 items" at bounding box center [209, 194] width 73 height 14
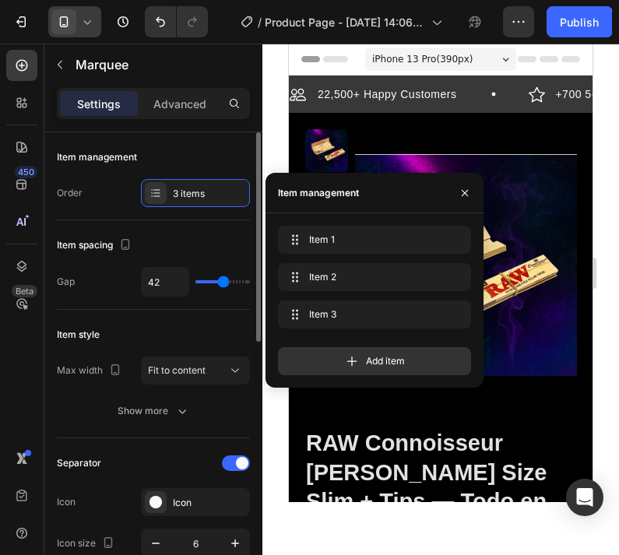
click at [197, 154] on div "Item management" at bounding box center [153, 157] width 193 height 25
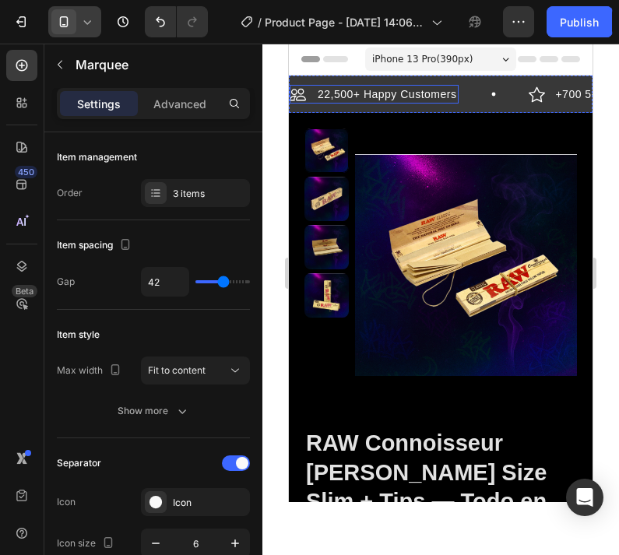
click at [361, 97] on p "22,500+ Happy Customers" at bounding box center [385, 94] width 139 height 14
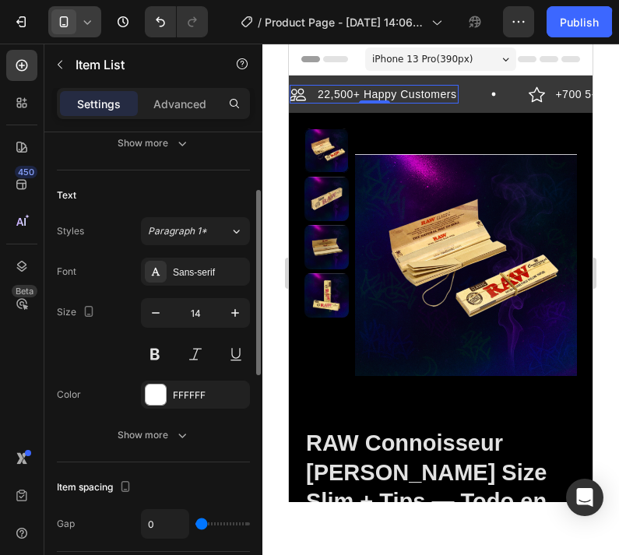
scroll to position [313, 0]
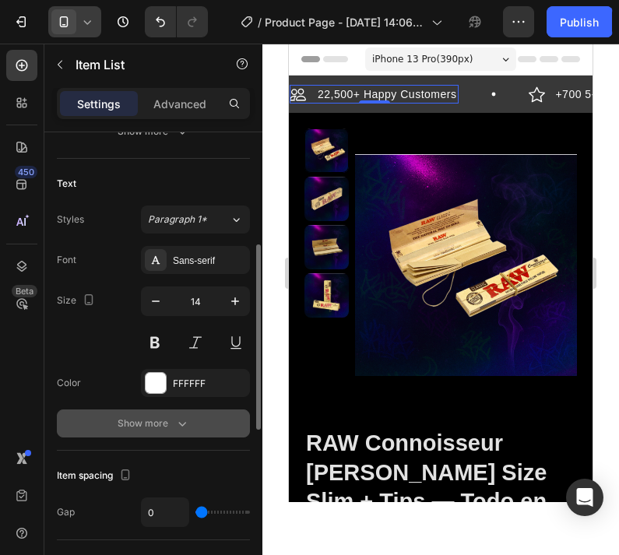
click at [153, 428] on div "Show more" at bounding box center [154, 424] width 72 height 16
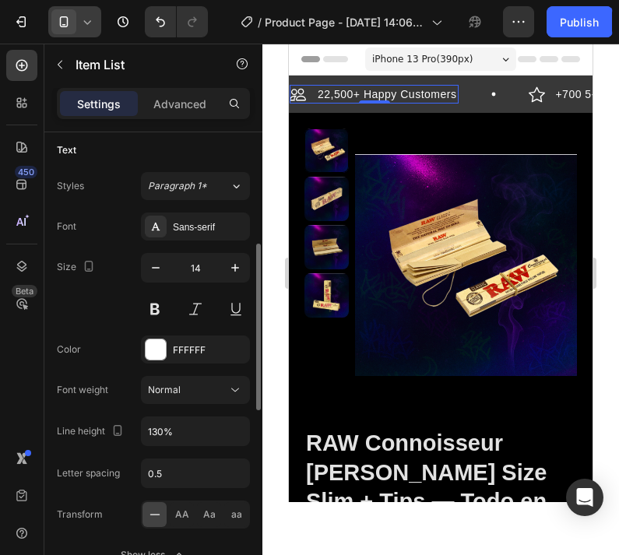
scroll to position [347, 0]
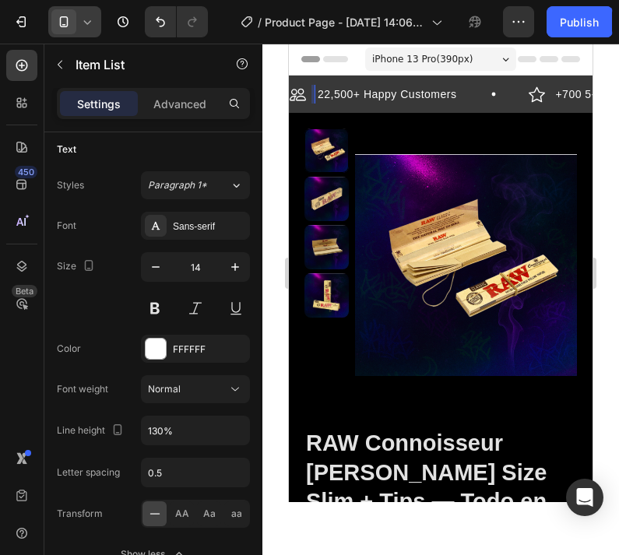
click at [443, 97] on p "22,500+ Happy Customers" at bounding box center [385, 94] width 139 height 14
click at [454, 97] on p "22,500+ Happy Customers" at bounding box center [385, 94] width 139 height 14
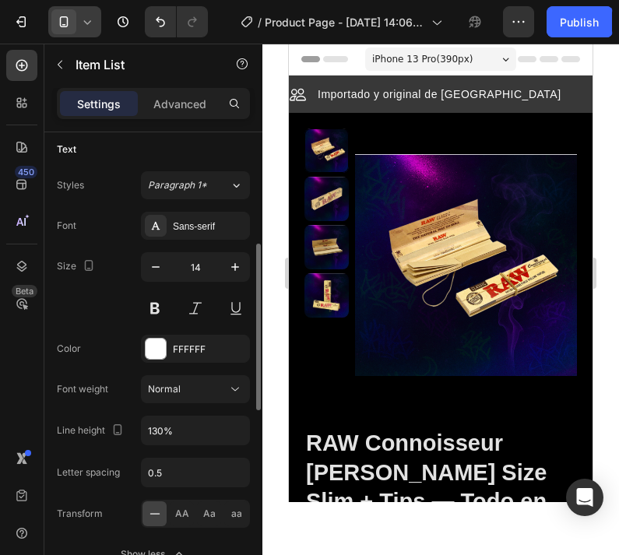
click at [127, 171] on div "Styles Paragraph 1*" at bounding box center [153, 185] width 193 height 28
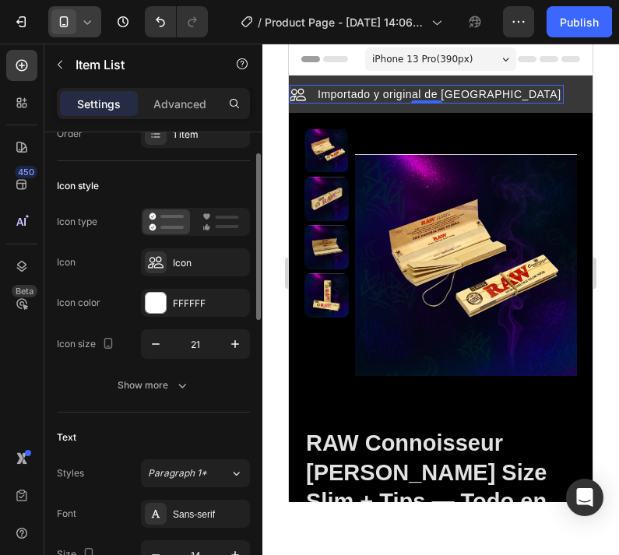
scroll to position [54, 0]
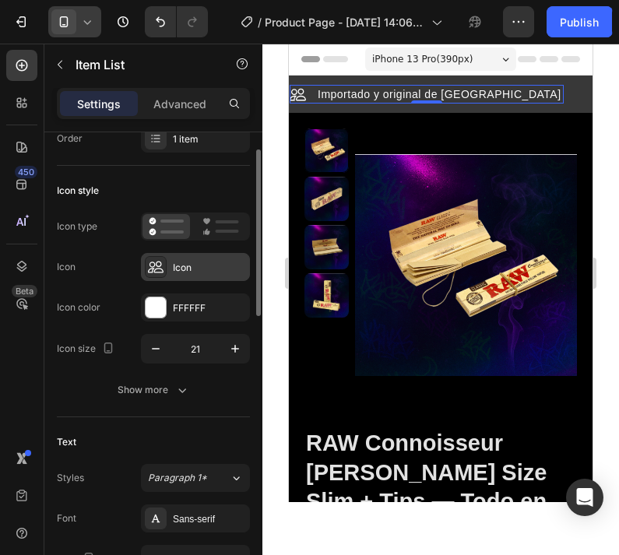
click at [198, 271] on div "Icon" at bounding box center [209, 268] width 73 height 14
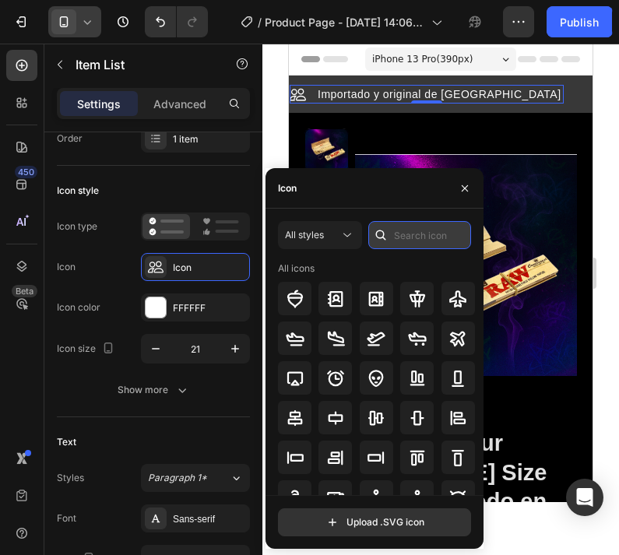
click at [415, 237] on input "text" at bounding box center [419, 235] width 103 height 28
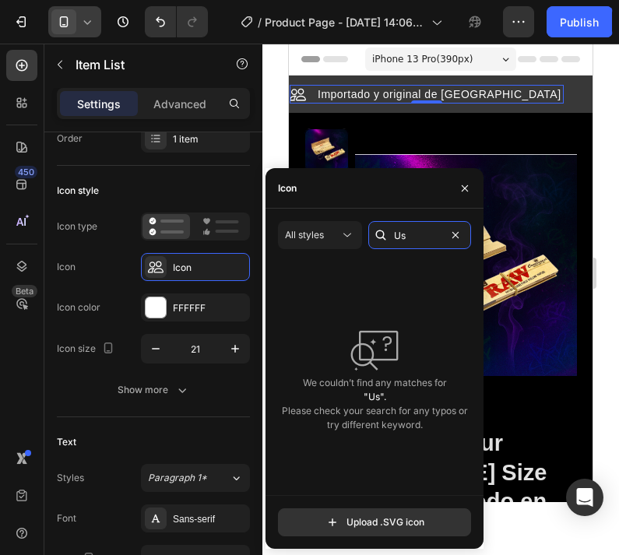
type input "U"
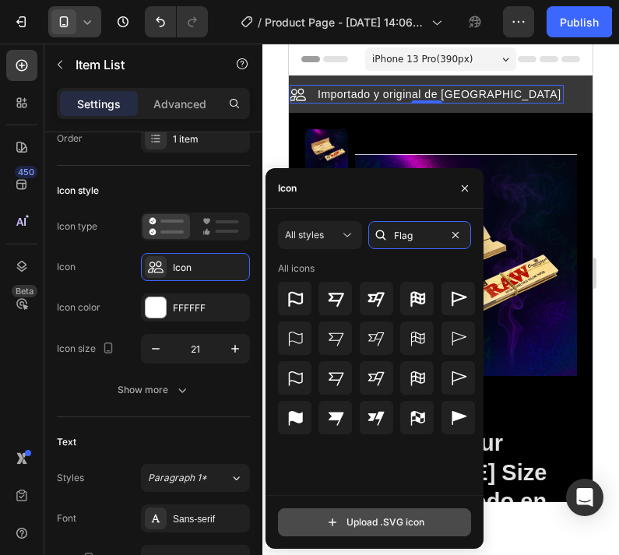
type input "Flag"
click at [359, 524] on input "file" at bounding box center [374, 522] width 191 height 26
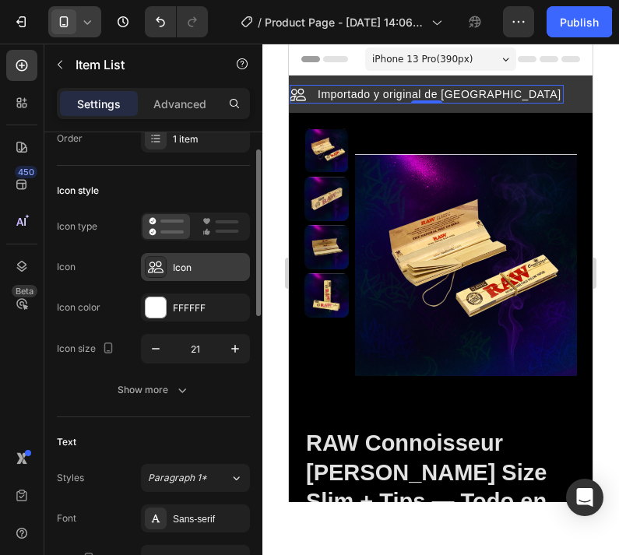
click at [176, 268] on div "Icon" at bounding box center [209, 268] width 73 height 14
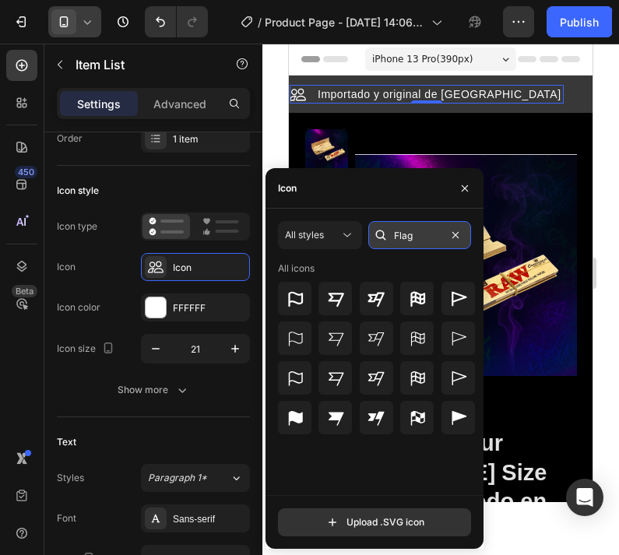
click at [437, 239] on input "Flag" at bounding box center [419, 235] width 103 height 28
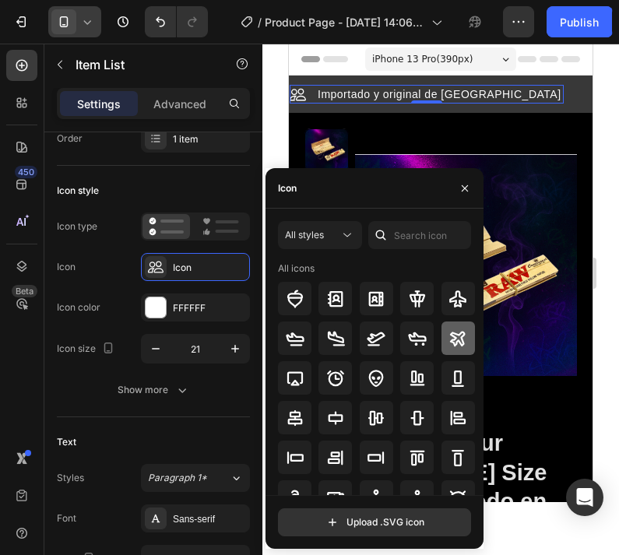
click at [451, 342] on icon at bounding box center [457, 338] width 15 height 15
click at [333, 340] on icon at bounding box center [336, 338] width 17 height 15
click at [458, 342] on icon at bounding box center [457, 338] width 15 height 15
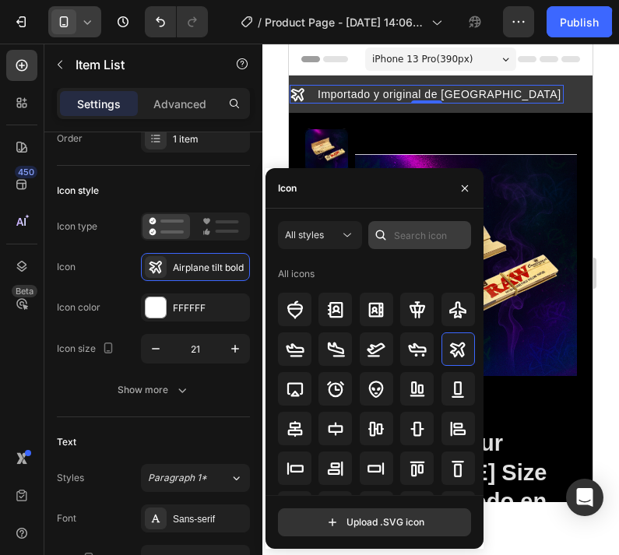
scroll to position [0, 0]
click at [423, 236] on input "text" at bounding box center [419, 235] width 103 height 28
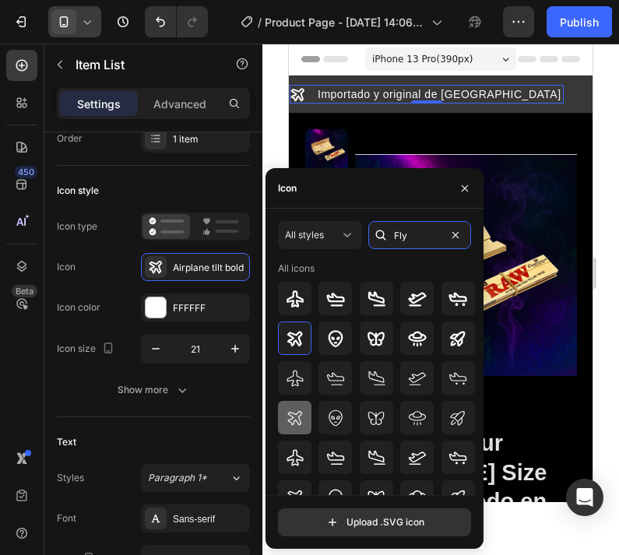
type input "Fly"
click at [301, 423] on icon at bounding box center [295, 418] width 19 height 19
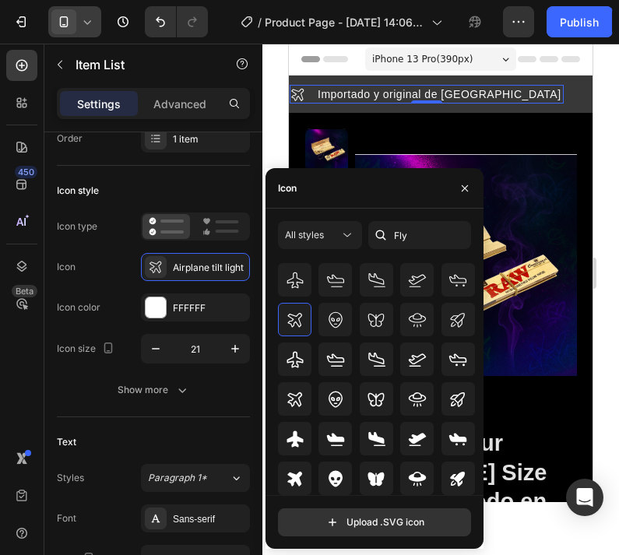
scroll to position [98, 0]
click at [289, 408] on icon at bounding box center [295, 399] width 19 height 19
click at [296, 325] on icon at bounding box center [295, 320] width 19 height 19
click at [296, 405] on icon at bounding box center [295, 399] width 19 height 19
click at [463, 184] on icon "button" at bounding box center [464, 188] width 12 height 12
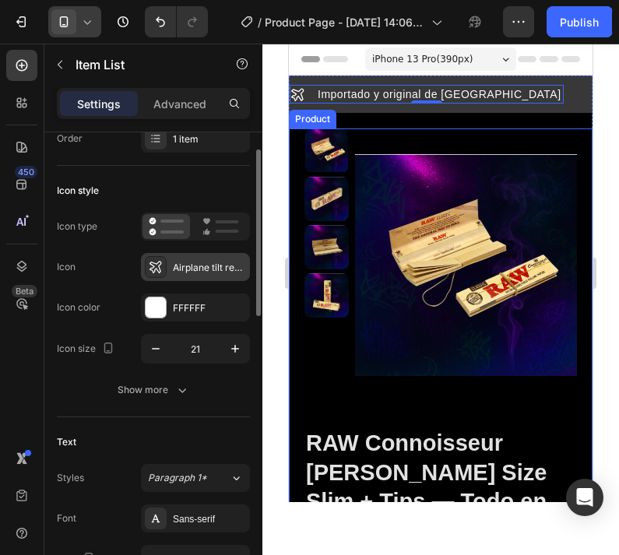
click at [180, 261] on div "Airplane tilt regular" at bounding box center [209, 268] width 73 height 14
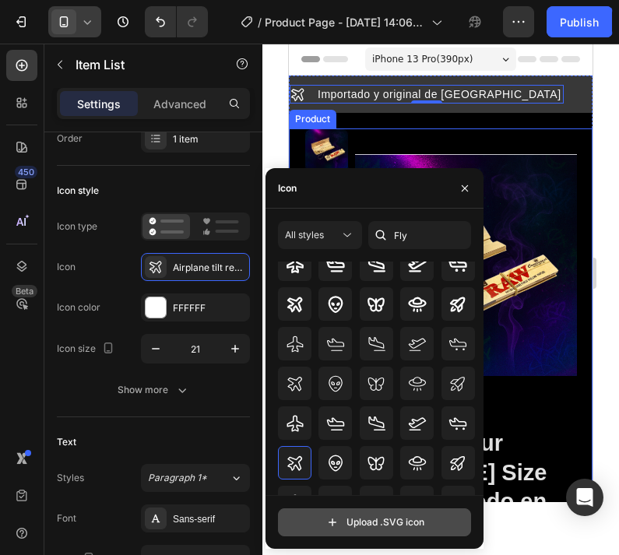
click at [388, 521] on input "file" at bounding box center [374, 522] width 191 height 26
type input "C:\fakepath\0A0CF306-4B70-456A-99D3-1741268B006D.png"
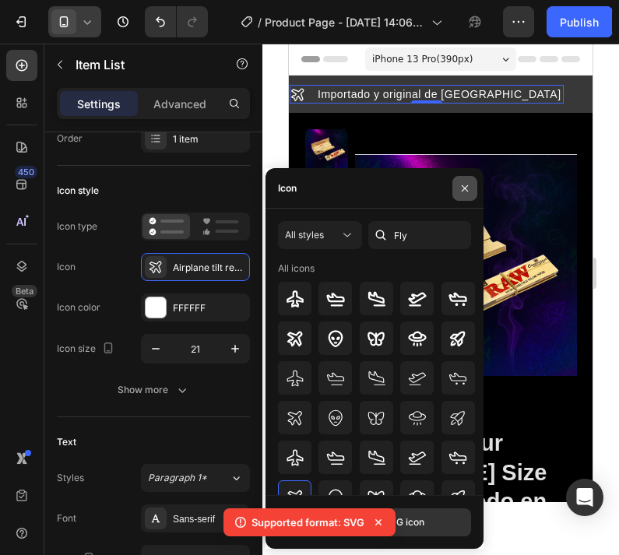
click at [462, 188] on icon "button" at bounding box center [464, 188] width 12 height 12
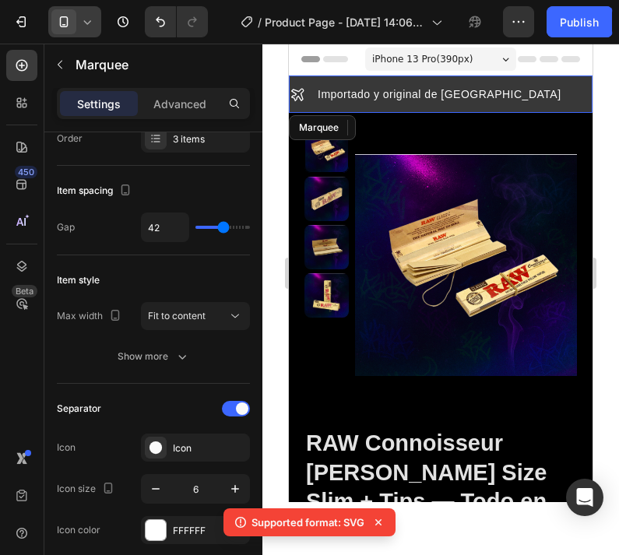
click at [485, 104] on div "Importado y original de [GEOGRAPHIC_DATA] Item List +700 5-Start Review Item Li…" at bounding box center [441, 99] width 304 height 28
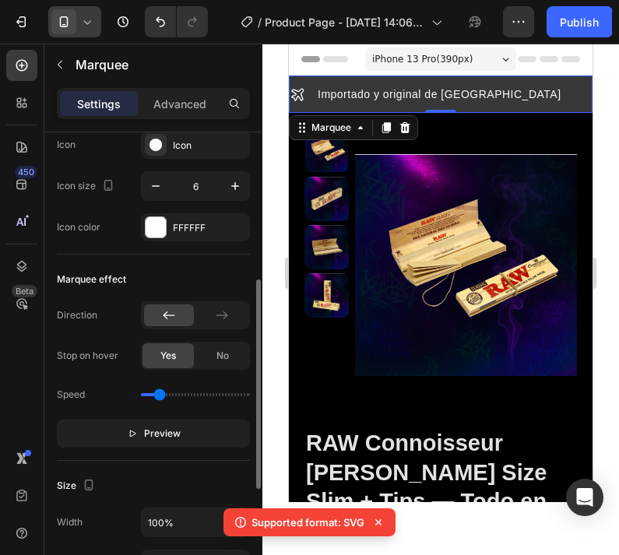
scroll to position [360, 0]
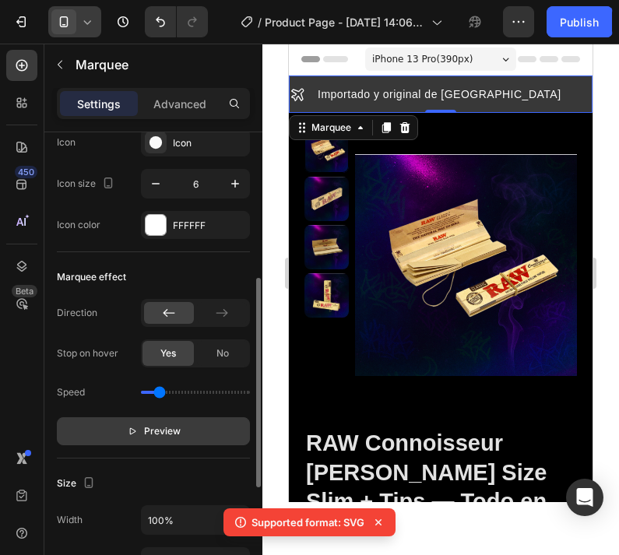
click at [135, 431] on icon "button" at bounding box center [132, 431] width 6 height 7
click at [172, 437] on span "Pause" at bounding box center [162, 431] width 27 height 16
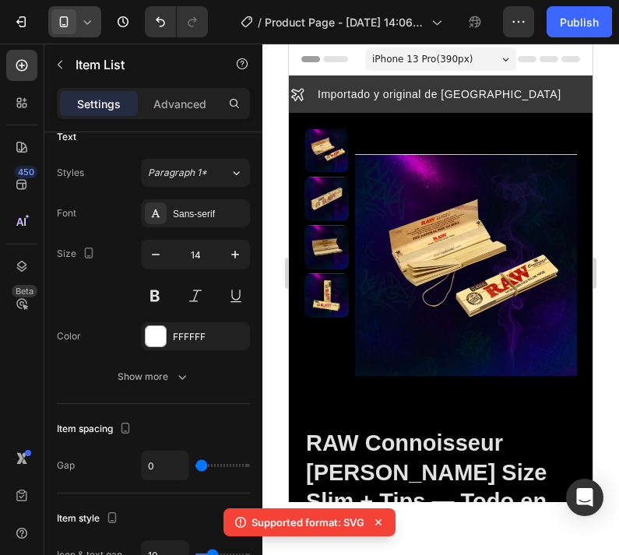
scroll to position [0, 0]
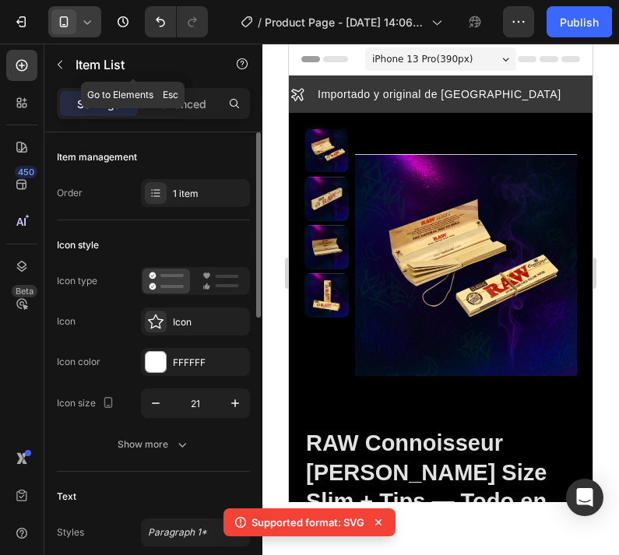
click at [74, 69] on div "Item List" at bounding box center [132, 64] width 177 height 40
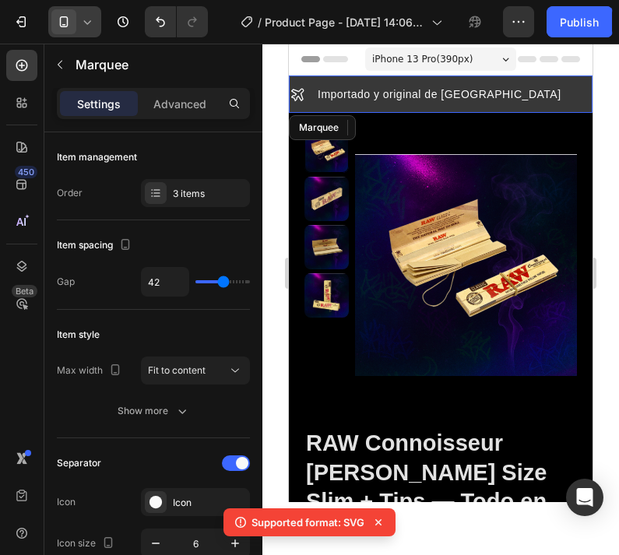
click at [479, 86] on div "Importado y original de [GEOGRAPHIC_DATA] Item List" at bounding box center [460, 94] width 344 height 19
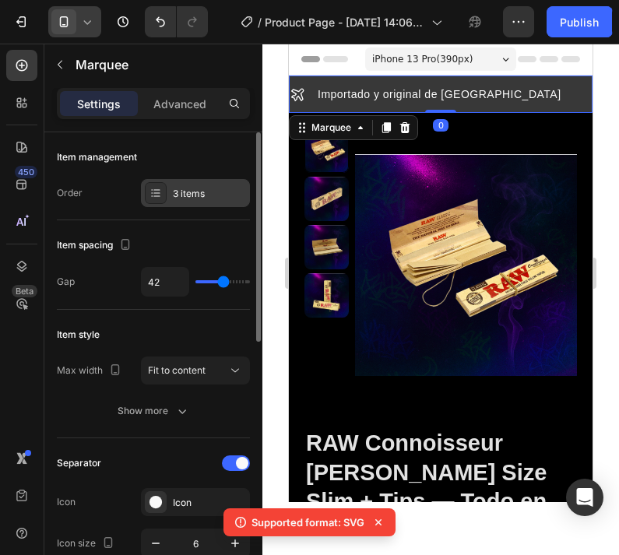
click at [152, 193] on icon at bounding box center [152, 193] width 2 height 2
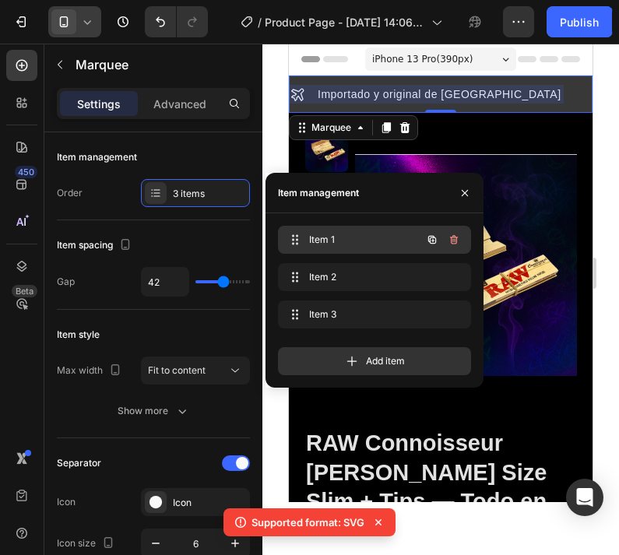
click at [366, 241] on span "Item 1" at bounding box center [353, 240] width 88 height 14
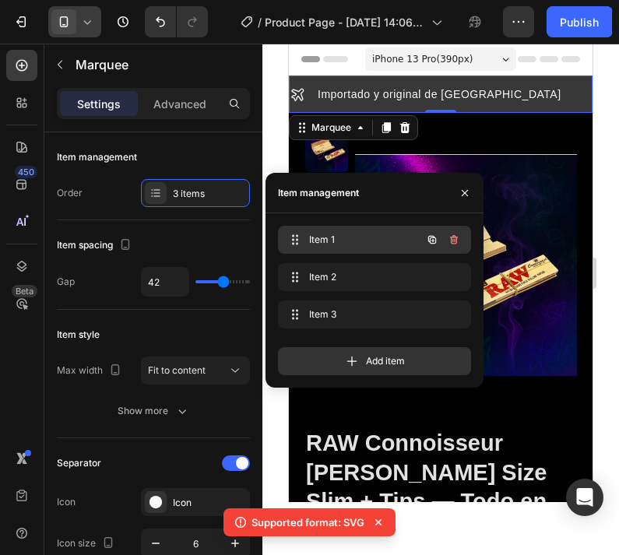
click at [367, 241] on span "Item 1" at bounding box center [353, 240] width 88 height 14
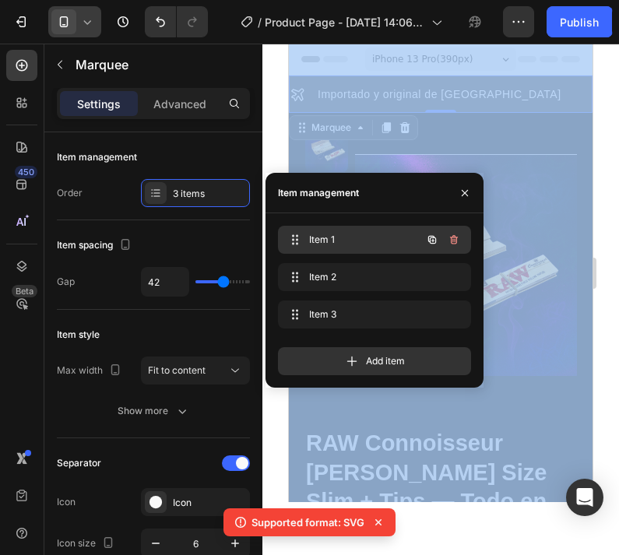
click at [367, 241] on span "Item 1" at bounding box center [353, 240] width 88 height 14
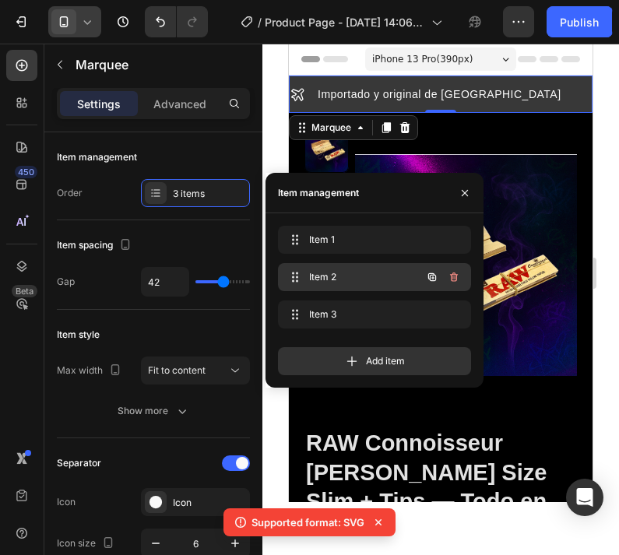
click at [342, 276] on span "Item 2" at bounding box center [353, 277] width 88 height 14
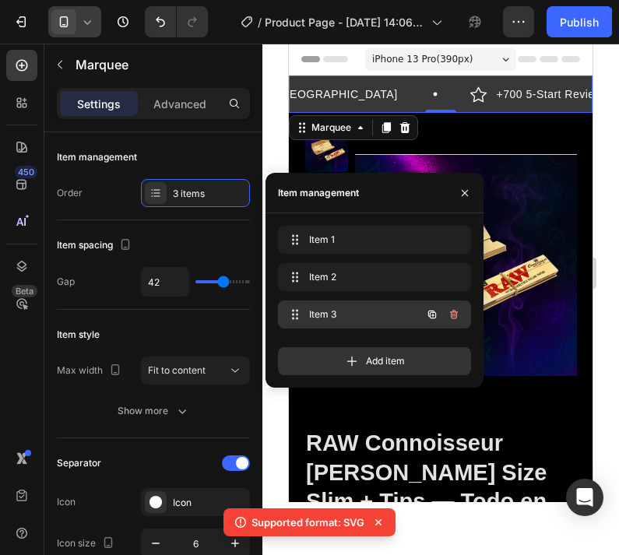
click at [356, 312] on span "Item 3" at bounding box center [353, 314] width 88 height 14
click at [356, 318] on span "Item 3" at bounding box center [353, 314] width 88 height 14
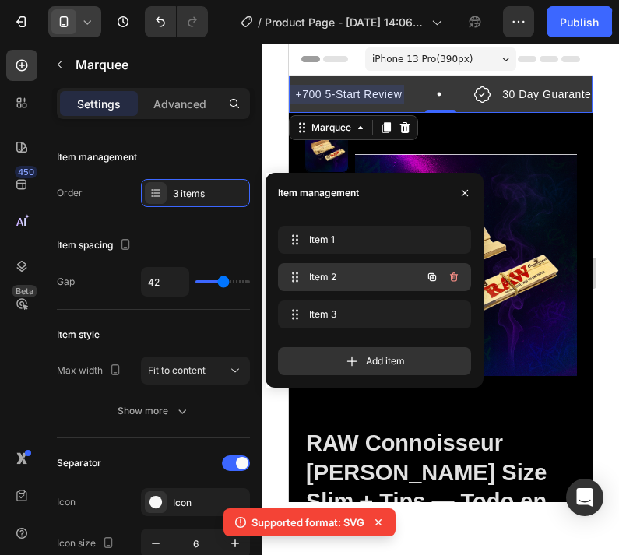
click at [368, 269] on div "Item 2 Item 2" at bounding box center [352, 277] width 137 height 22
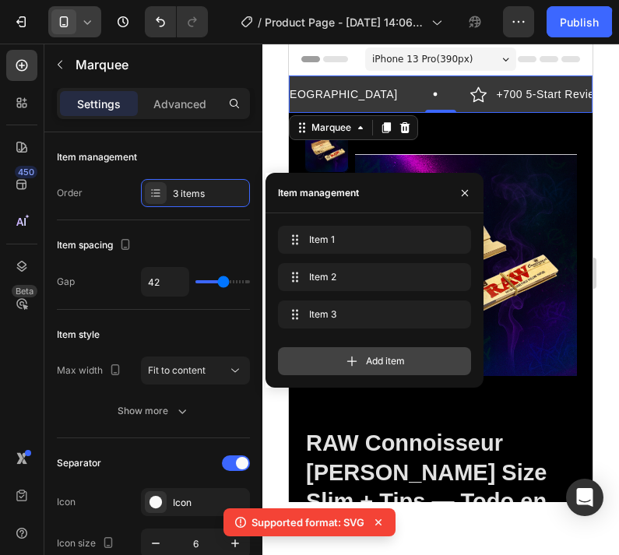
click at [367, 363] on span "Add item" at bounding box center [385, 361] width 39 height 14
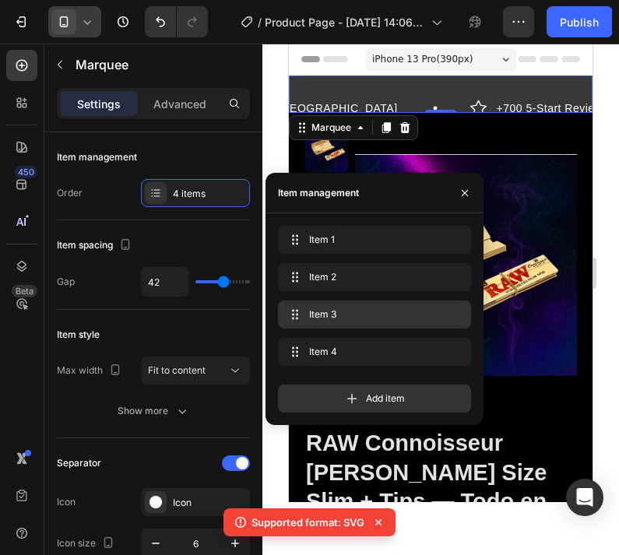
scroll to position [0, 561]
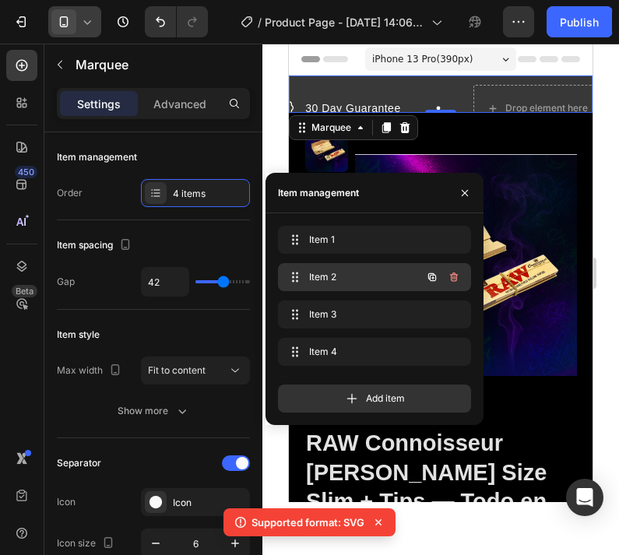
click at [379, 277] on span "Item 2" at bounding box center [353, 277] width 88 height 14
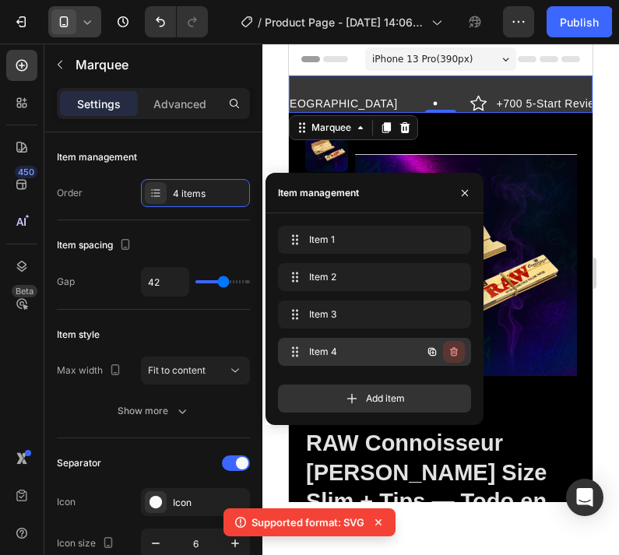
click at [455, 356] on icon "button" at bounding box center [454, 351] width 8 height 9
click at [451, 353] on div "Delete" at bounding box center [443, 352] width 29 height 14
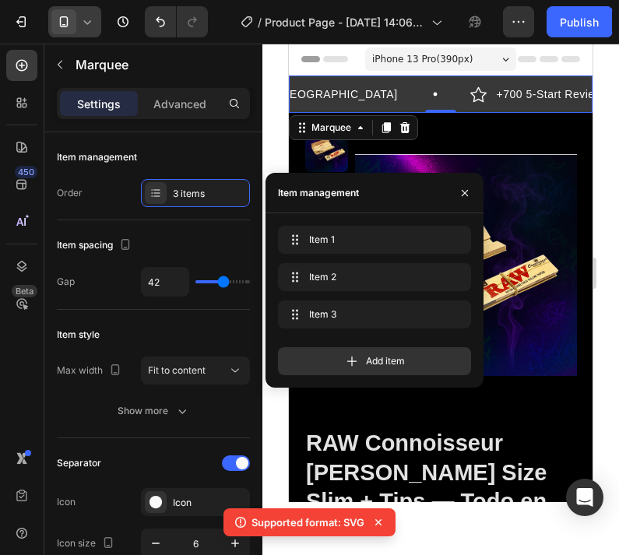
scroll to position [0, 163]
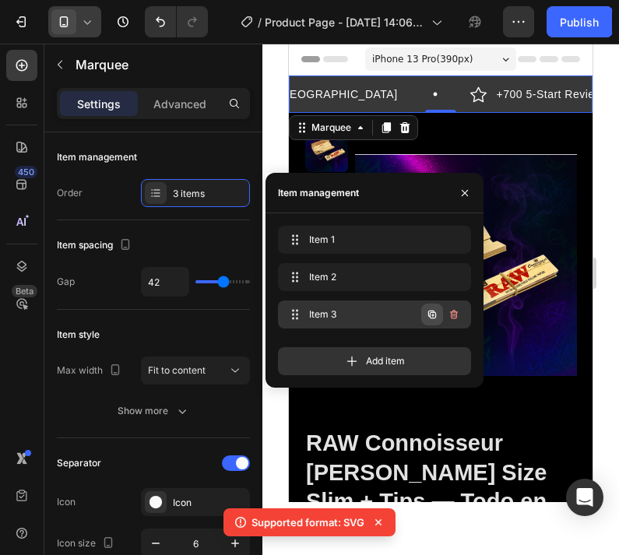
click at [433, 313] on icon "button" at bounding box center [432, 315] width 8 height 8
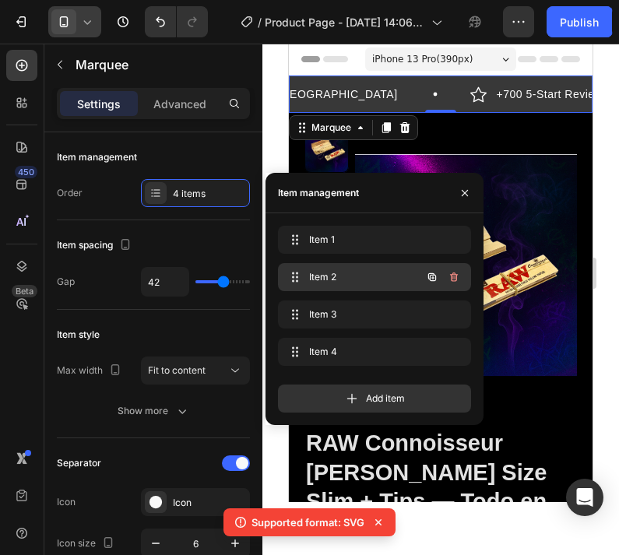
scroll to position [0, 560]
click at [382, 276] on span "Item 2" at bounding box center [353, 277] width 88 height 14
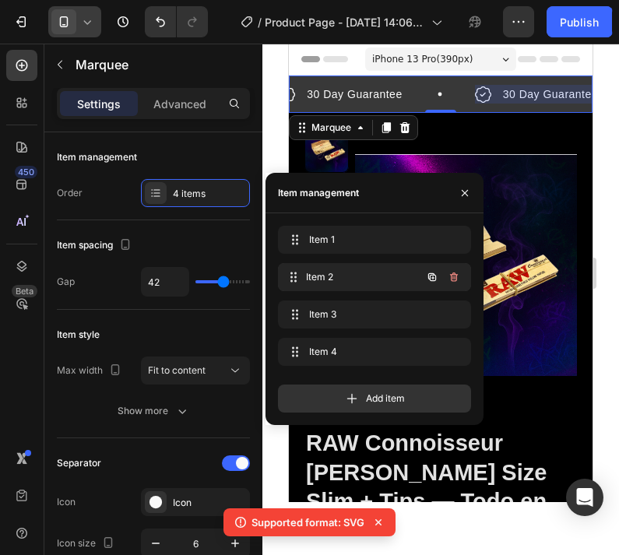
click at [382, 276] on span "Item 2" at bounding box center [363, 277] width 115 height 14
click at [382, 277] on span "Item 2" at bounding box center [363, 277] width 115 height 14
click at [384, 247] on div "Item 1 Item 1" at bounding box center [352, 240] width 137 height 22
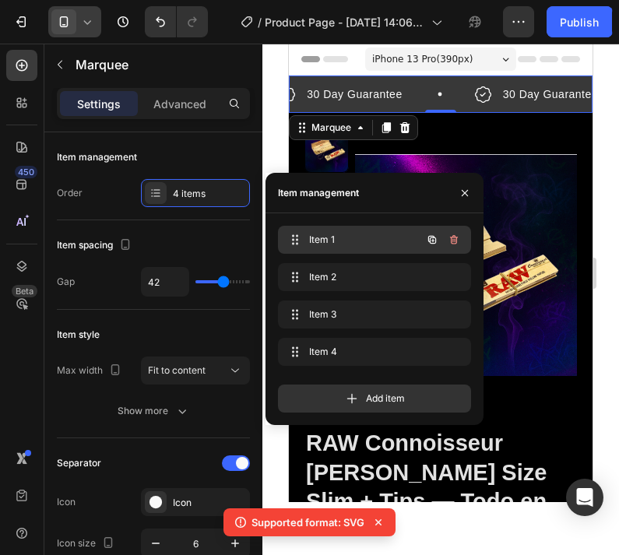
click at [384, 247] on div "Item 1 Item 1" at bounding box center [352, 240] width 137 height 22
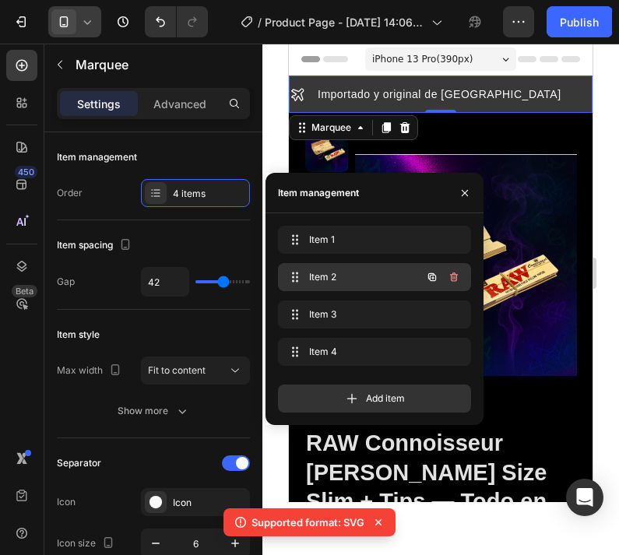
click at [382, 280] on span "Item 2" at bounding box center [353, 277] width 88 height 14
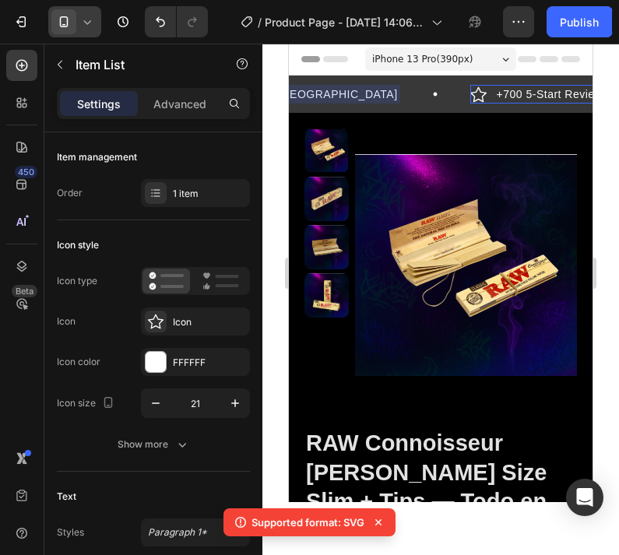
click at [493, 95] on p "+700 5-Start Review" at bounding box center [546, 94] width 107 height 14
click at [498, 92] on p "+700 5-Start Review" at bounding box center [546, 94] width 107 height 14
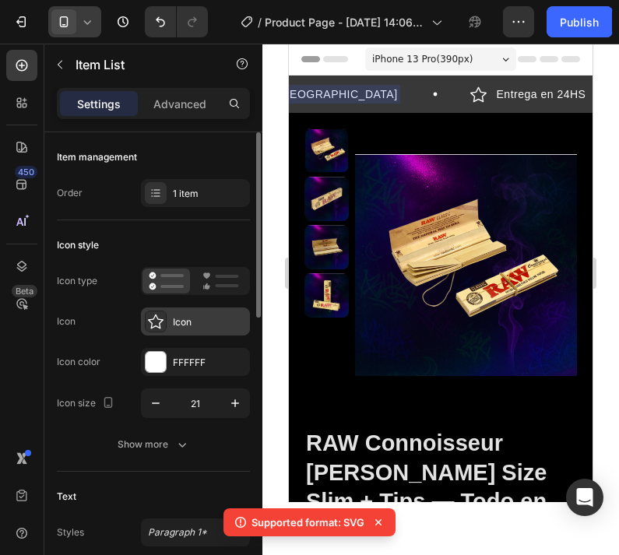
click at [187, 313] on div "Icon" at bounding box center [195, 321] width 109 height 28
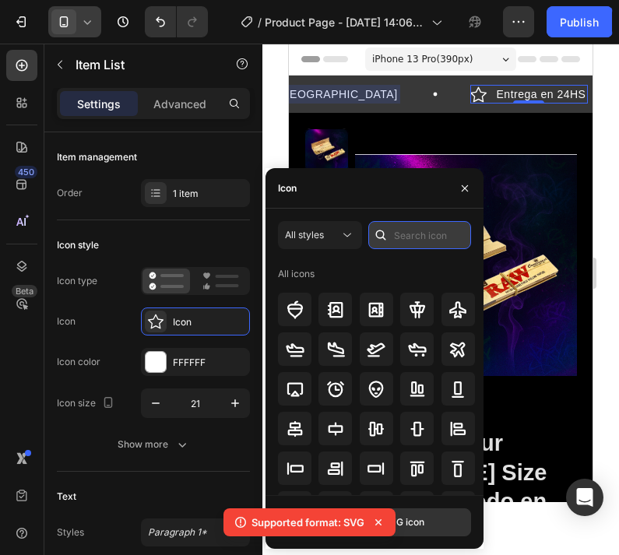
click at [400, 234] on input "text" at bounding box center [419, 235] width 103 height 28
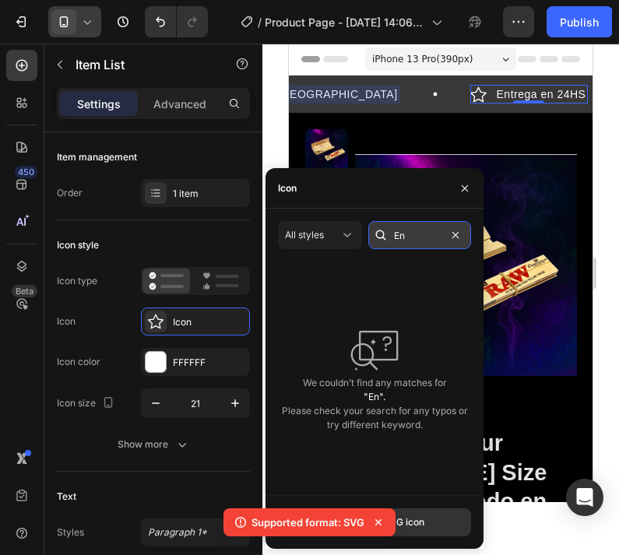
type input "E"
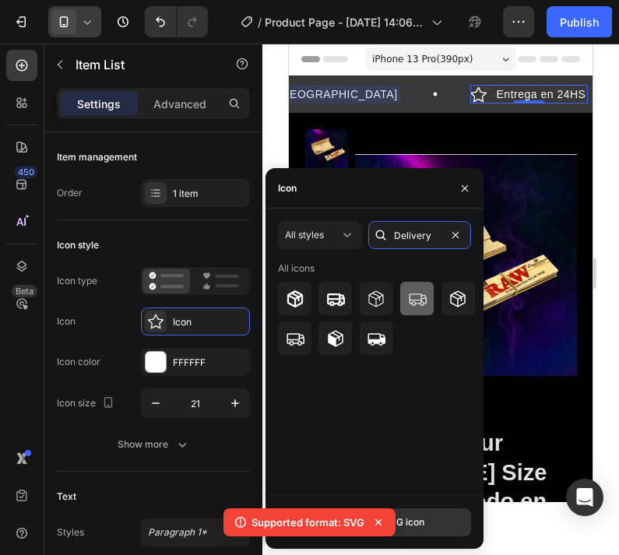
type input "Delivery"
click at [419, 301] on icon at bounding box center [417, 299] width 19 height 19
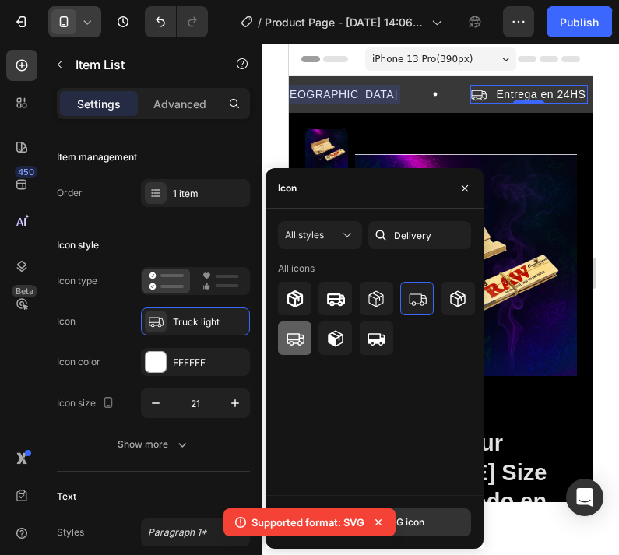
click at [295, 339] on icon at bounding box center [295, 339] width 18 height 12
click at [460, 191] on icon "button" at bounding box center [464, 188] width 12 height 12
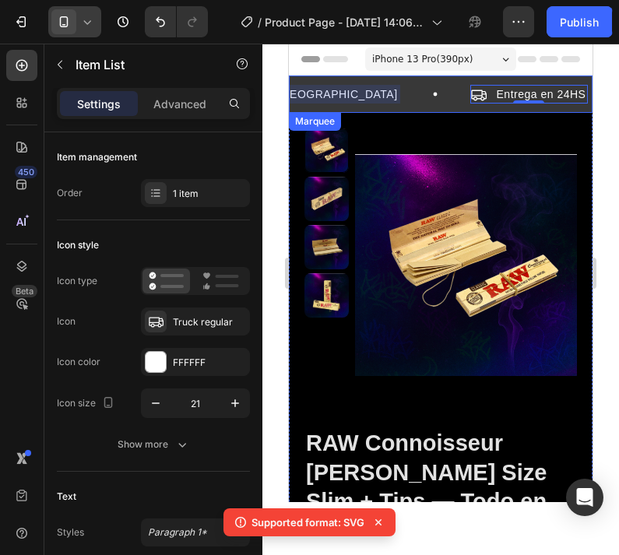
click at [361, 101] on div "Importado y original de [GEOGRAPHIC_DATA] Item List" at bounding box center [295, 94] width 344 height 19
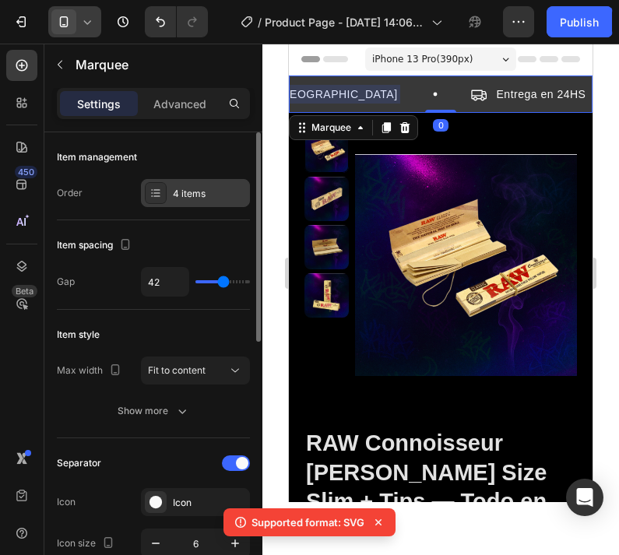
click at [198, 198] on div "4 items" at bounding box center [209, 194] width 73 height 14
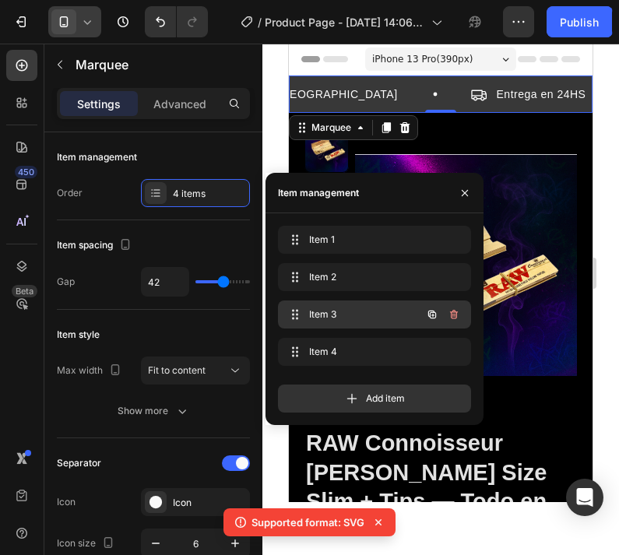
click at [343, 309] on span "Item 3" at bounding box center [353, 314] width 88 height 14
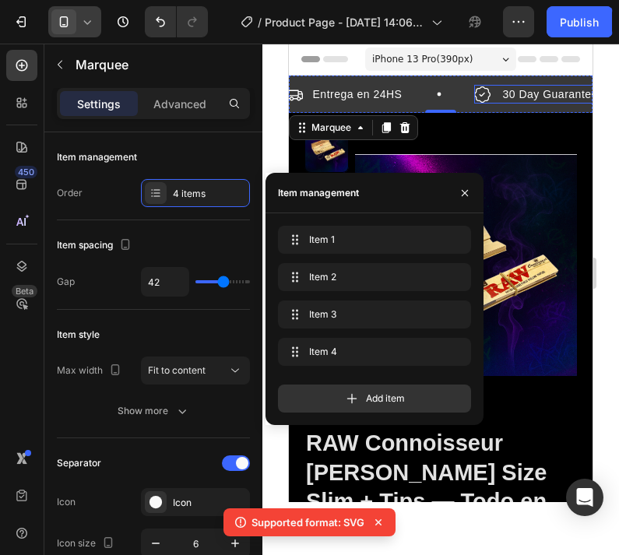
click at [499, 94] on p "30 Day Guarantee" at bounding box center [546, 94] width 95 height 14
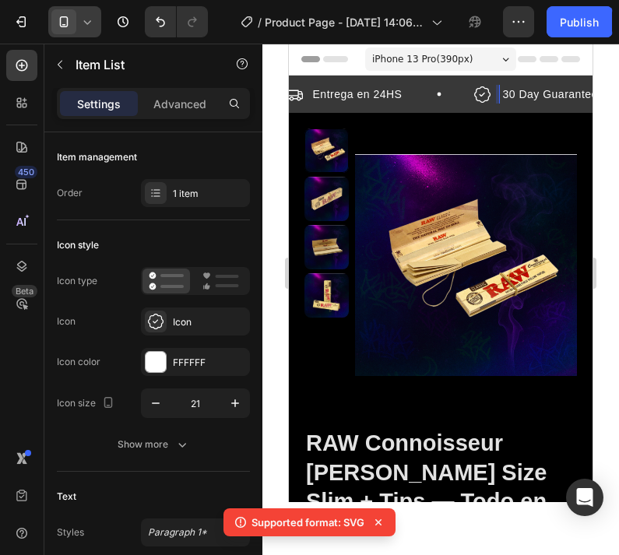
click at [500, 95] on p "30 Day Guarantee" at bounding box center [547, 94] width 95 height 14
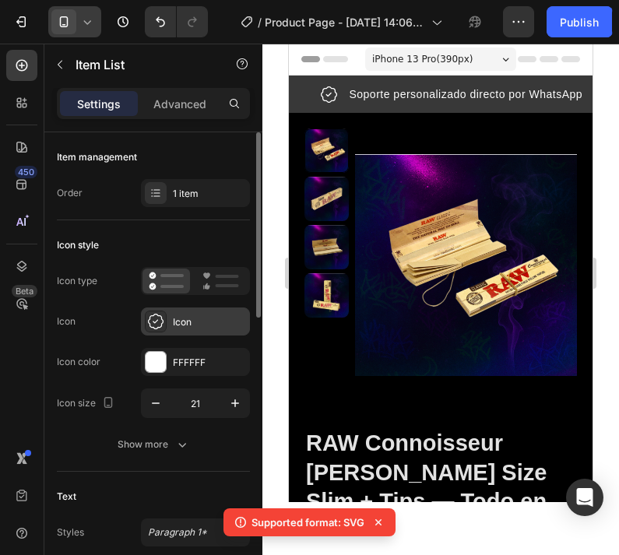
drag, startPoint x: 234, startPoint y: 56, endPoint x: 160, endPoint y: 319, distance: 273.3
click at [0, 0] on html "7 / Product Page - [DATE] 14:06:48 Preview 6 products assigned Save Publish 450…" at bounding box center [309, 0] width 619 height 0
drag, startPoint x: 160, startPoint y: 319, endPoint x: 156, endPoint y: 327, distance: 8.4
click at [0, 0] on html "7 / Product Page - [DATE] 14:06:48 Preview 6 products assigned Save Publish 450…" at bounding box center [309, 0] width 619 height 0
click at [157, 328] on icon at bounding box center [156, 322] width 16 height 16
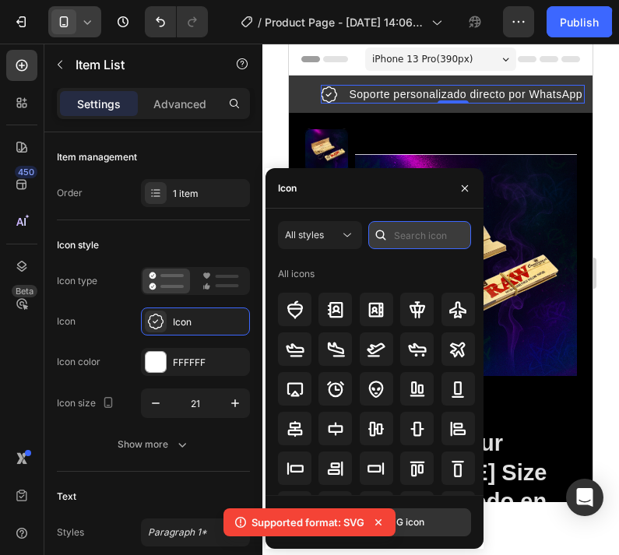
click at [428, 230] on input "text" at bounding box center [419, 235] width 103 height 28
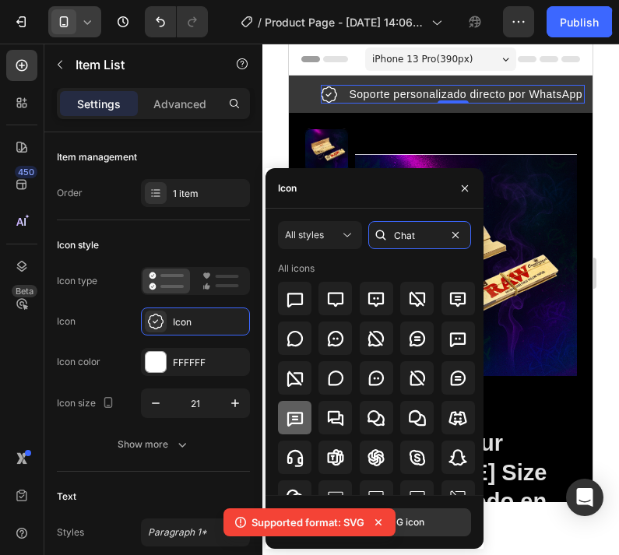
type input "Chat"
click at [297, 425] on icon at bounding box center [295, 418] width 19 height 19
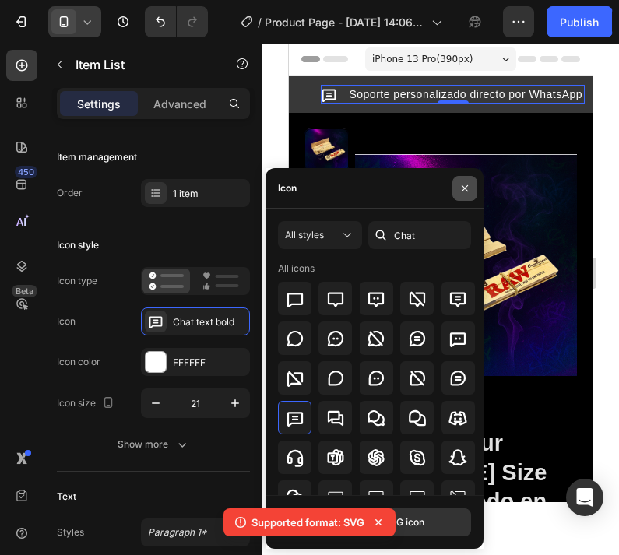
click at [465, 195] on button "button" at bounding box center [464, 188] width 25 height 25
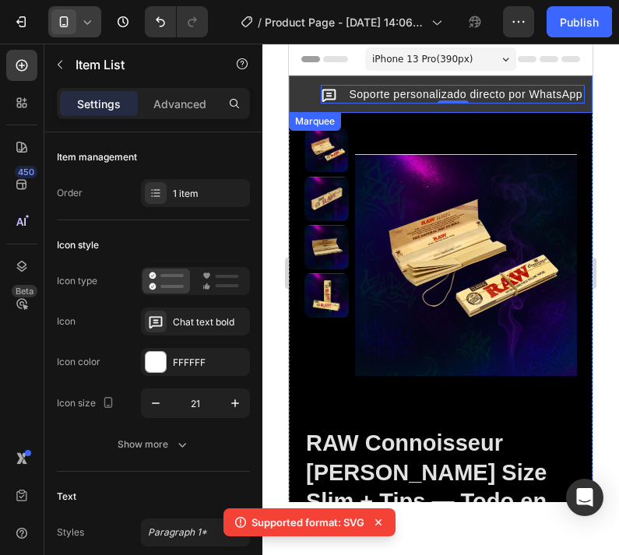
click at [508, 88] on div "Soporte personalizado directo por WhatsApp Item List 0" at bounding box center [485, 94] width 334 height 19
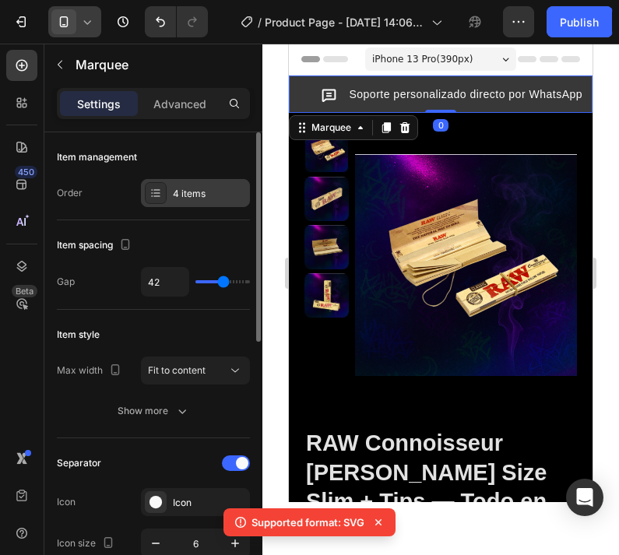
click at [195, 195] on div "4 items" at bounding box center [209, 194] width 73 height 14
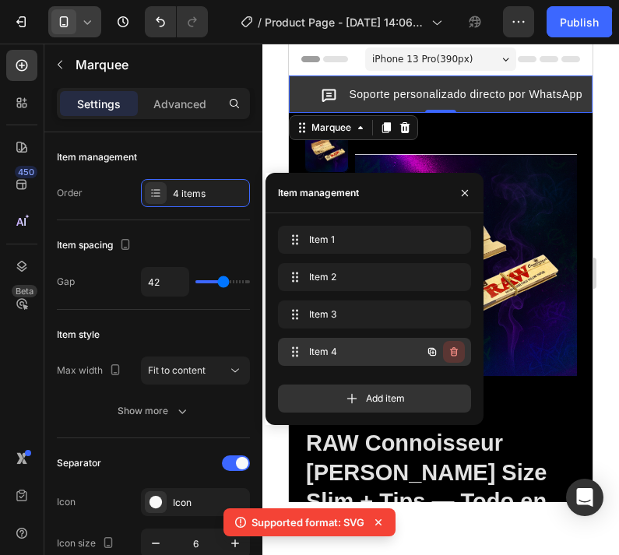
click at [452, 349] on icon "button" at bounding box center [454, 351] width 8 height 9
click at [453, 349] on div "Delete" at bounding box center [443, 352] width 29 height 14
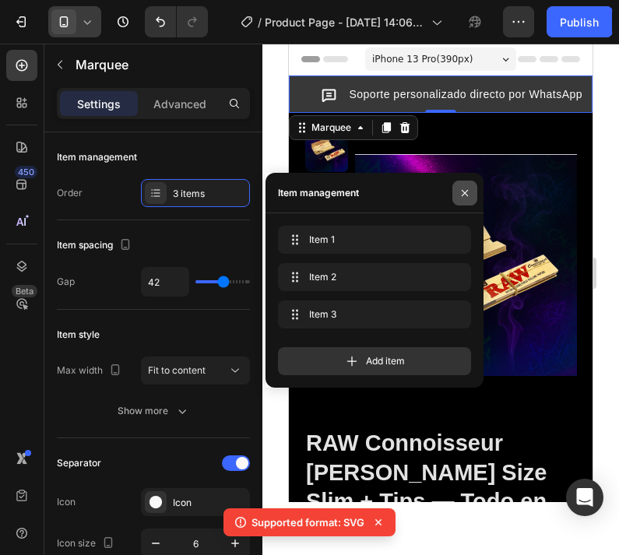
click at [465, 189] on icon "button" at bounding box center [464, 193] width 12 height 12
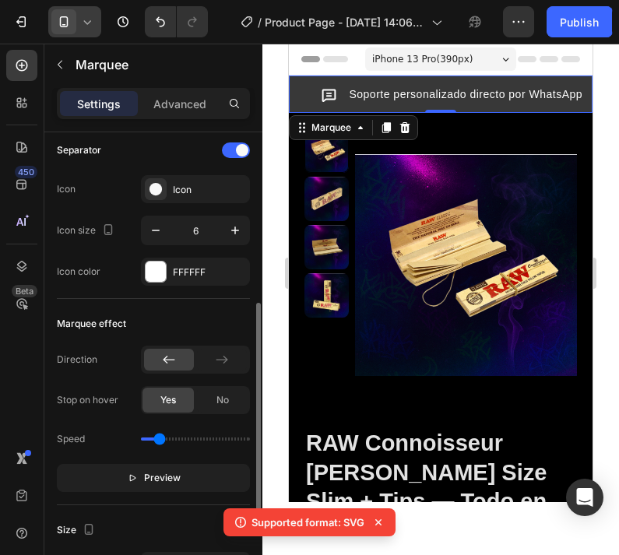
scroll to position [351, 0]
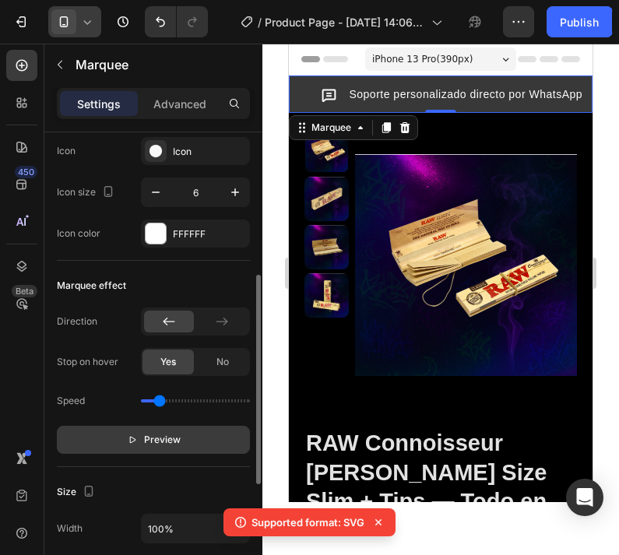
click at [166, 437] on span "Preview" at bounding box center [162, 440] width 37 height 16
click at [227, 279] on div "Marquee effect" at bounding box center [153, 285] width 193 height 25
click at [273, 90] on div at bounding box center [440, 299] width 356 height 511
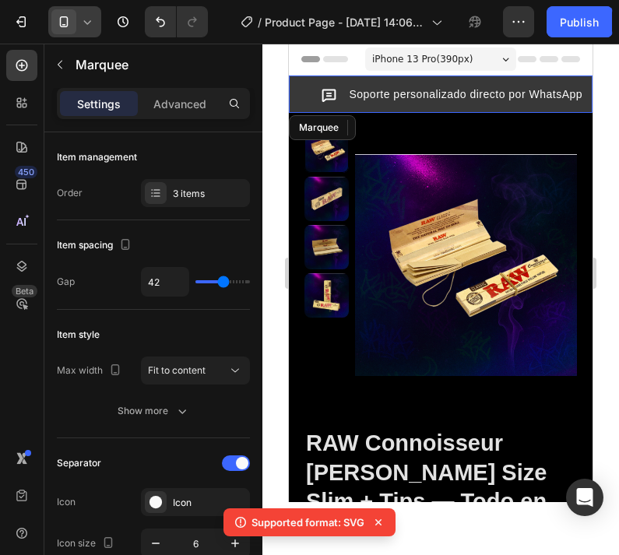
click at [337, 89] on div "Soporte personalizado directo por WhatsApp Item List" at bounding box center [485, 94] width 334 height 19
click at [376, 104] on div "Importado y original de [GEOGRAPHIC_DATA] Item List Entrega en 24HS Item List S…" at bounding box center [441, 99] width 304 height 28
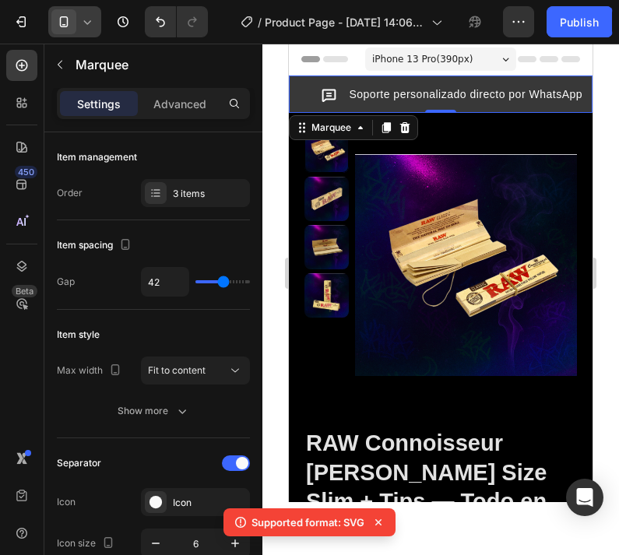
click at [550, 84] on div "Importado y original de [GEOGRAPHIC_DATA] Item List Entrega en 24HS Item List S…" at bounding box center [441, 94] width 304 height 37
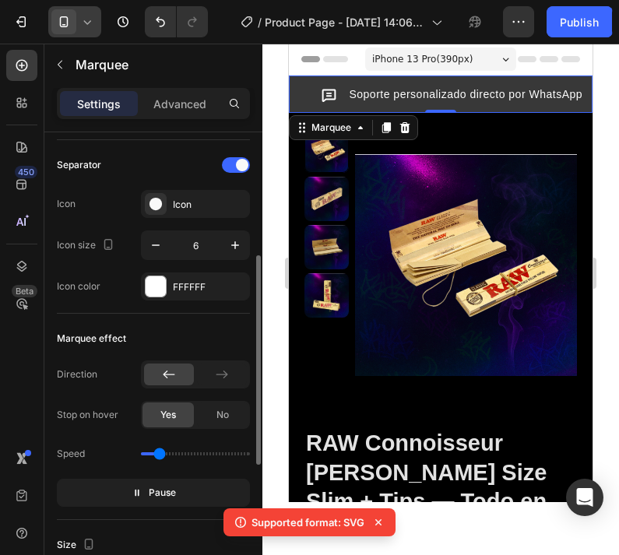
scroll to position [303, 0]
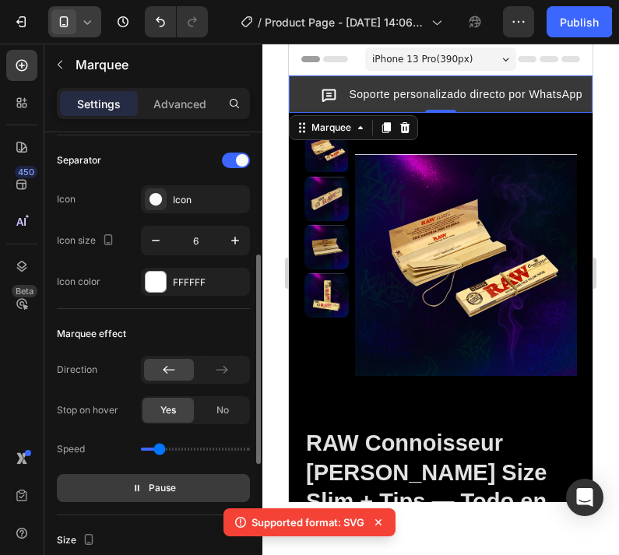
click at [156, 486] on span "Pause" at bounding box center [162, 488] width 27 height 16
